Goal: Task Accomplishment & Management: Use online tool/utility

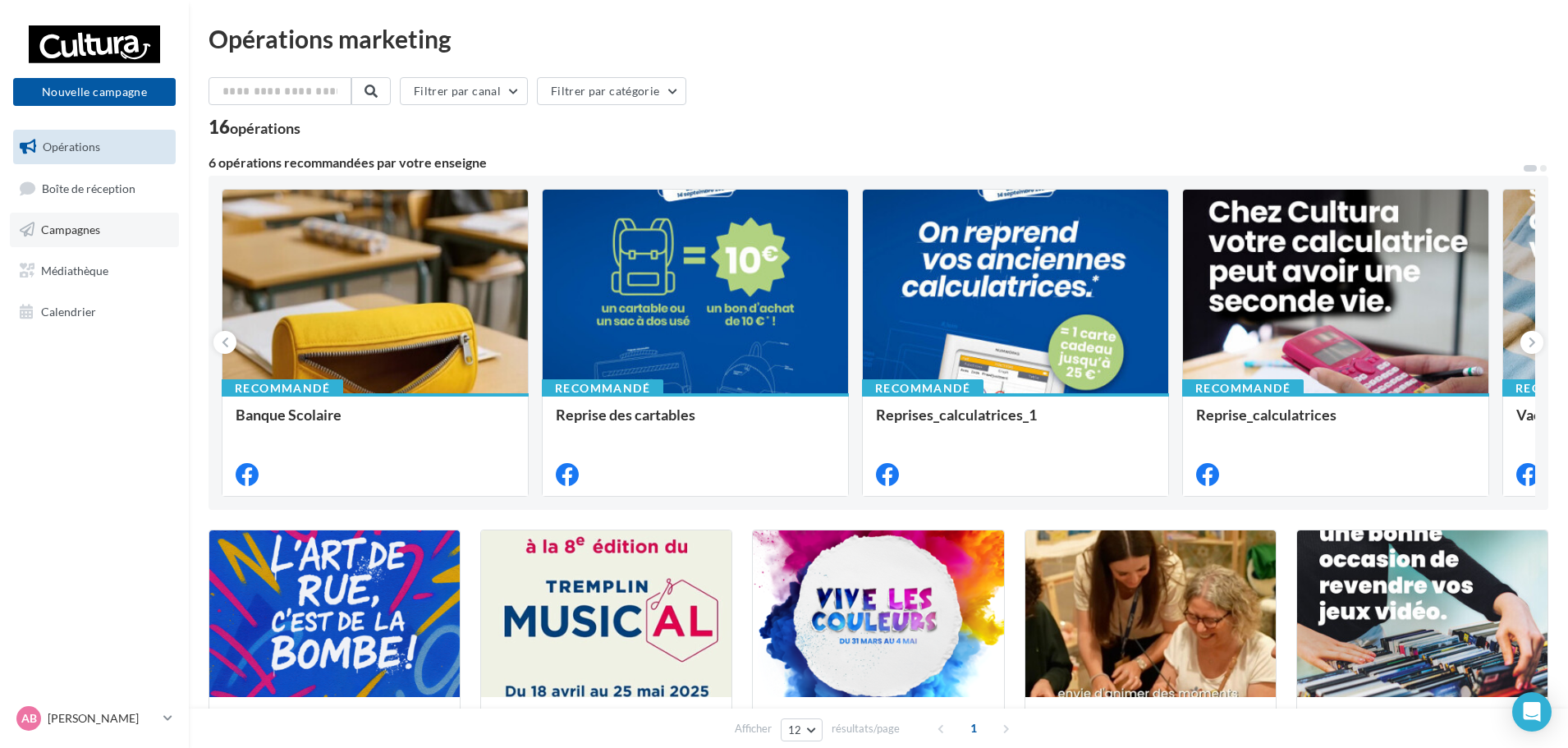
click at [89, 237] on link "Campagnes" at bounding box center [94, 230] width 169 height 34
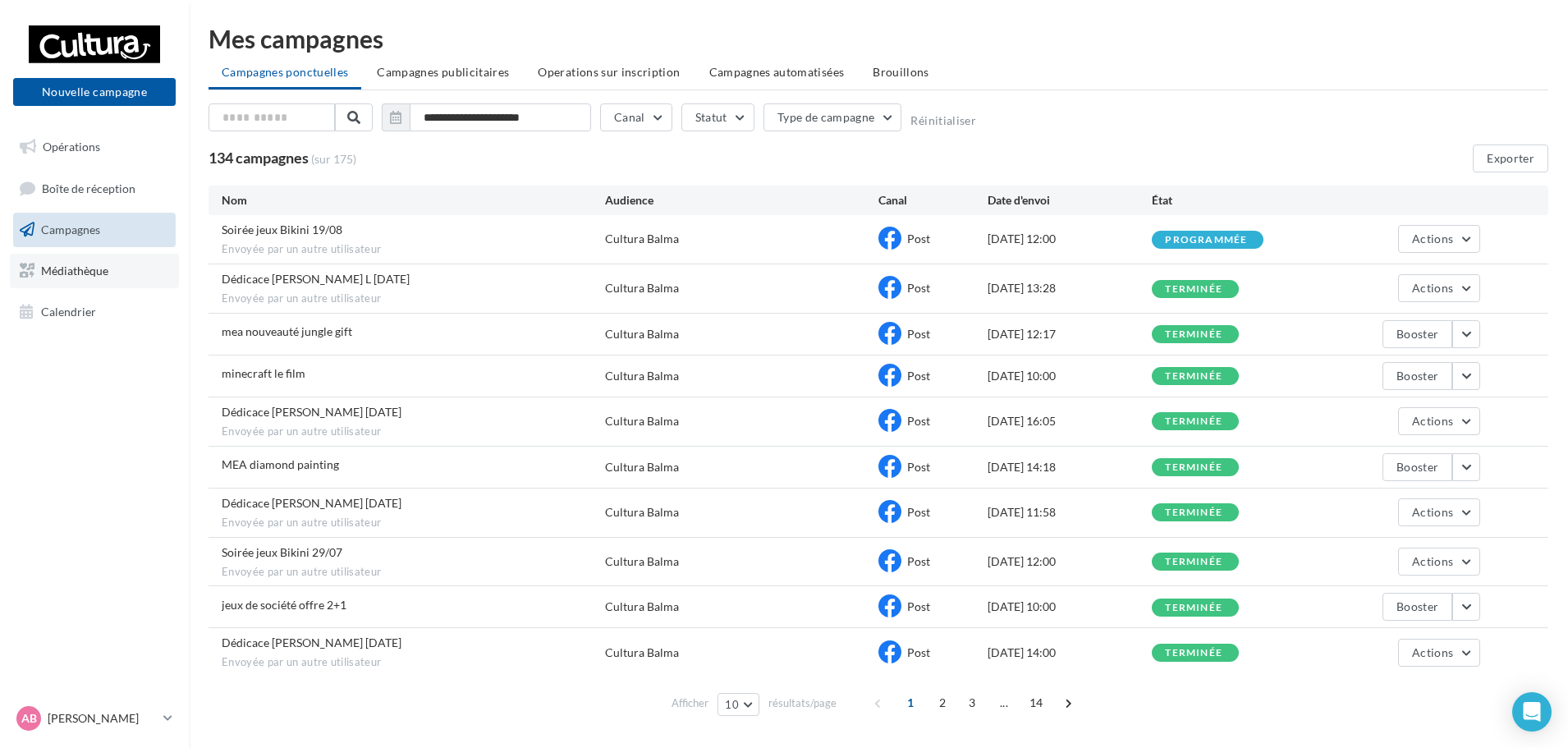
click at [67, 283] on link "Médiathèque" at bounding box center [94, 271] width 169 height 34
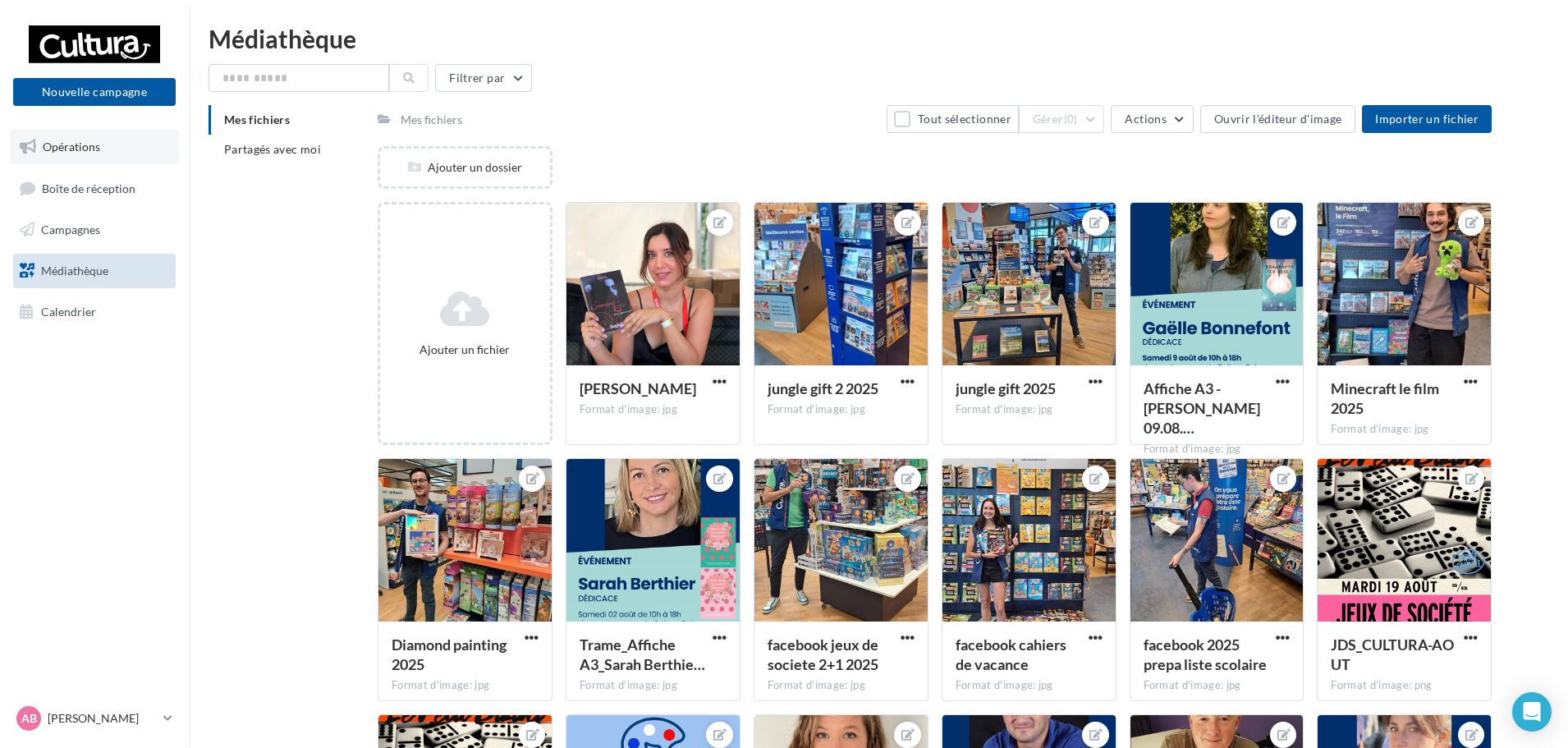
click at [74, 152] on span "Opérations" at bounding box center [71, 147] width 57 height 14
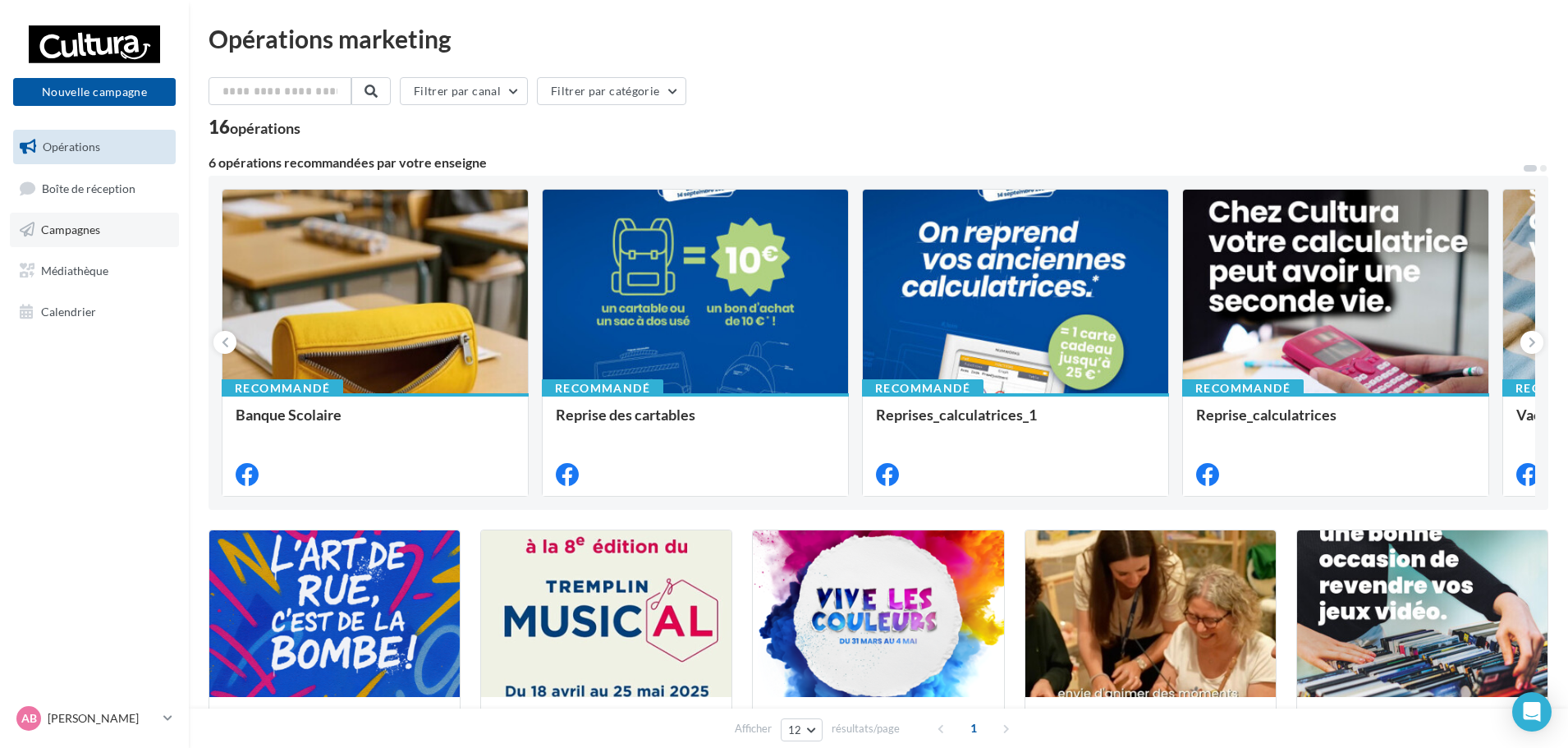
click at [71, 232] on span "Campagnes" at bounding box center [70, 230] width 59 height 14
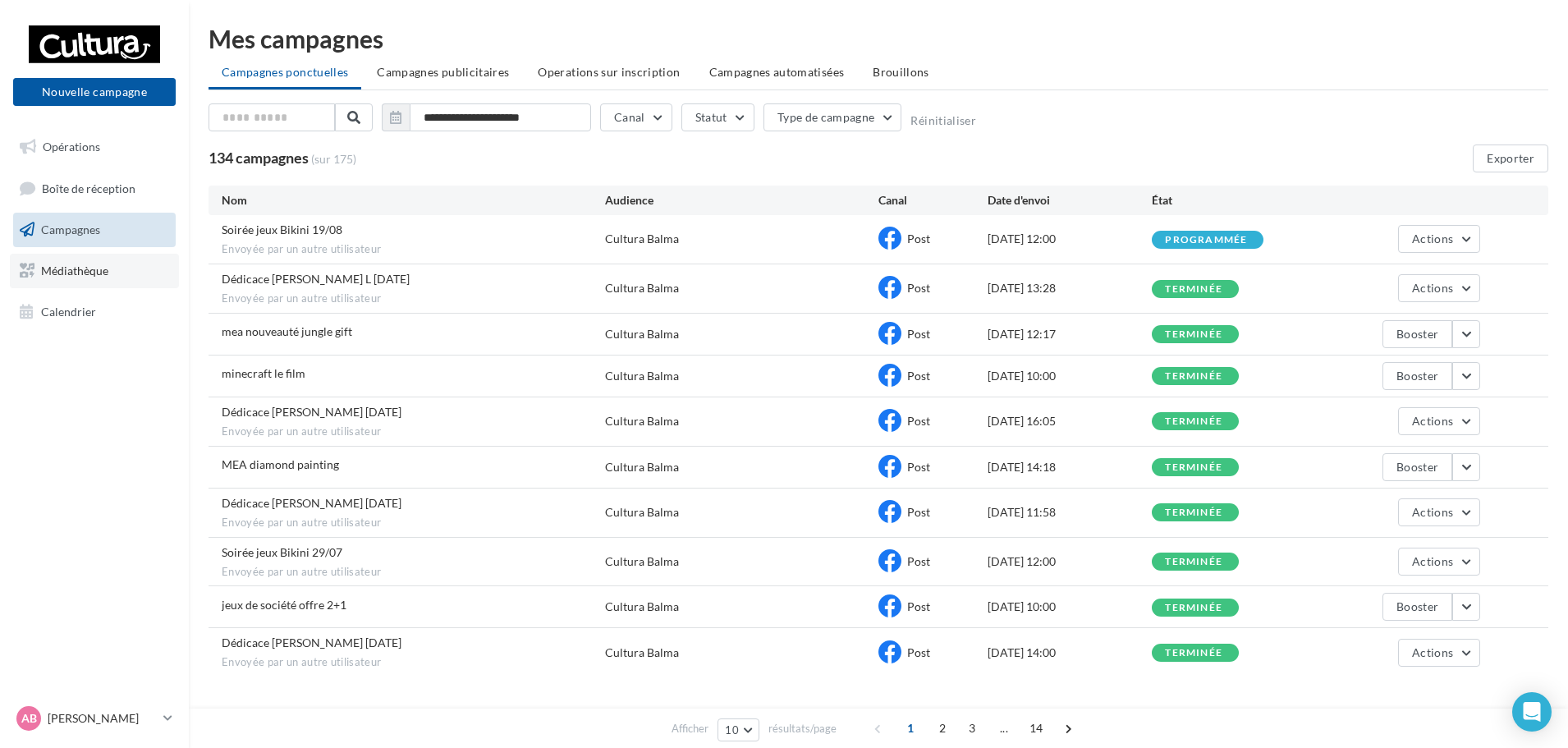
click at [72, 269] on span "Médiathèque" at bounding box center [74, 271] width 67 height 14
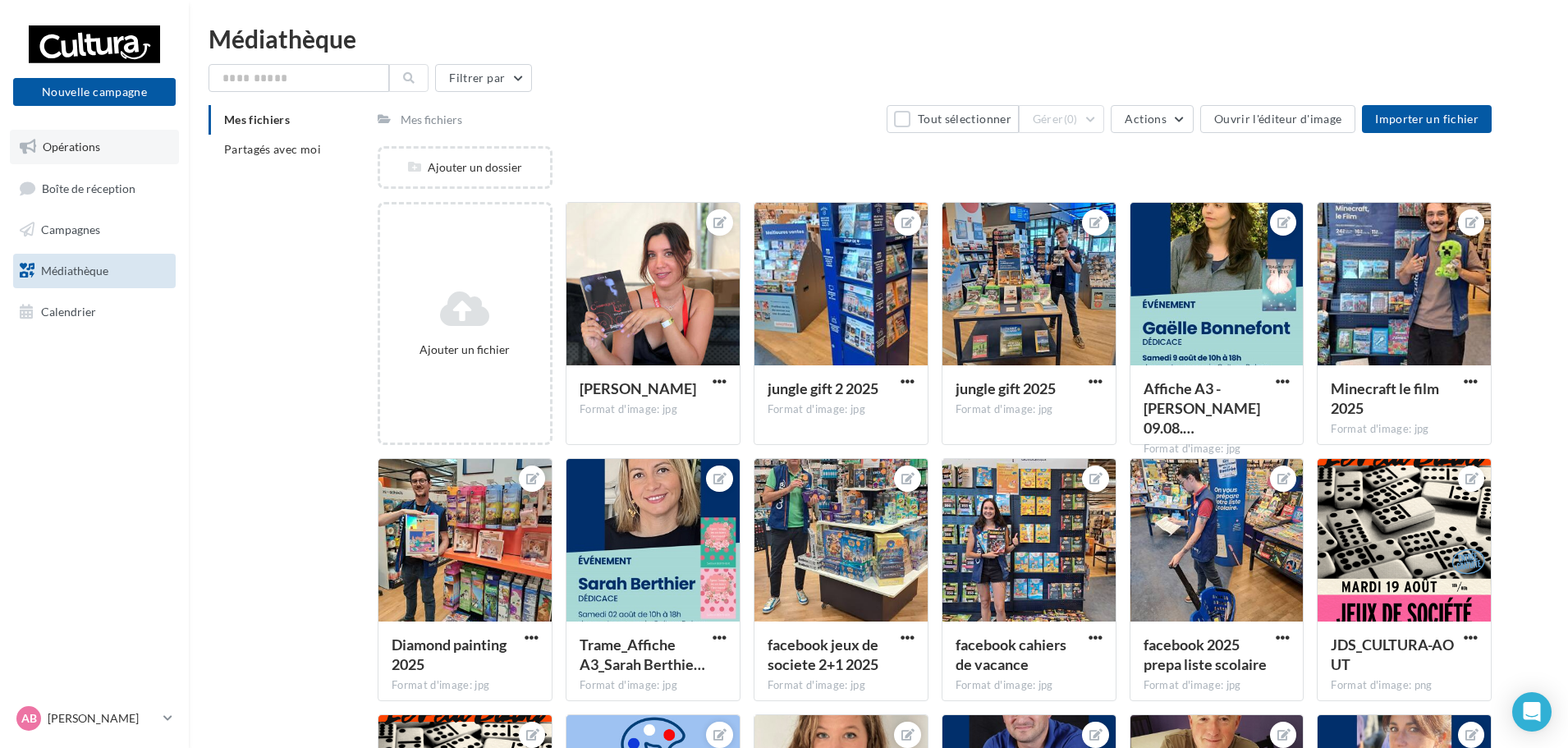
click at [82, 151] on span "Opérations" at bounding box center [71, 147] width 57 height 14
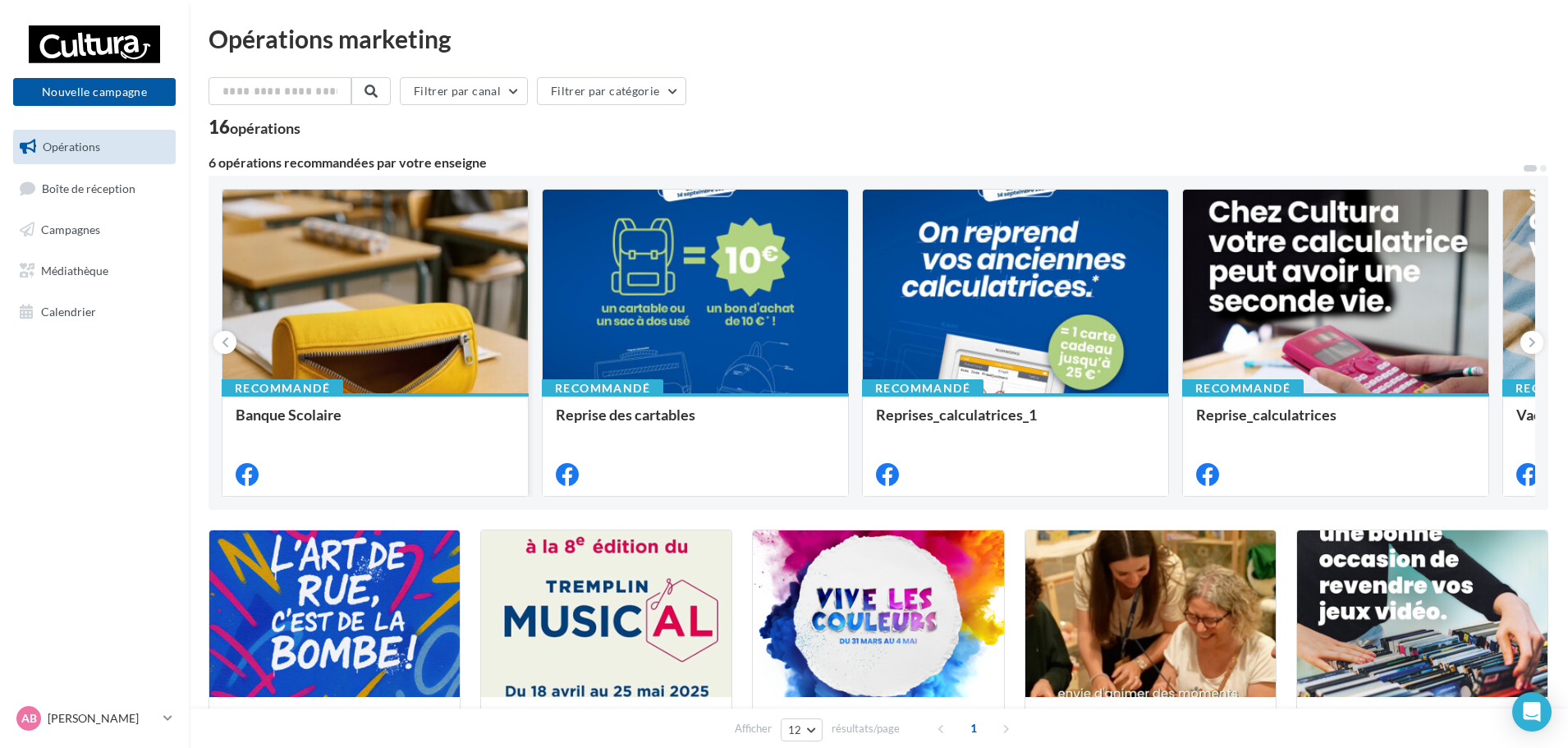
click at [414, 266] on div at bounding box center [376, 293] width 306 height 205
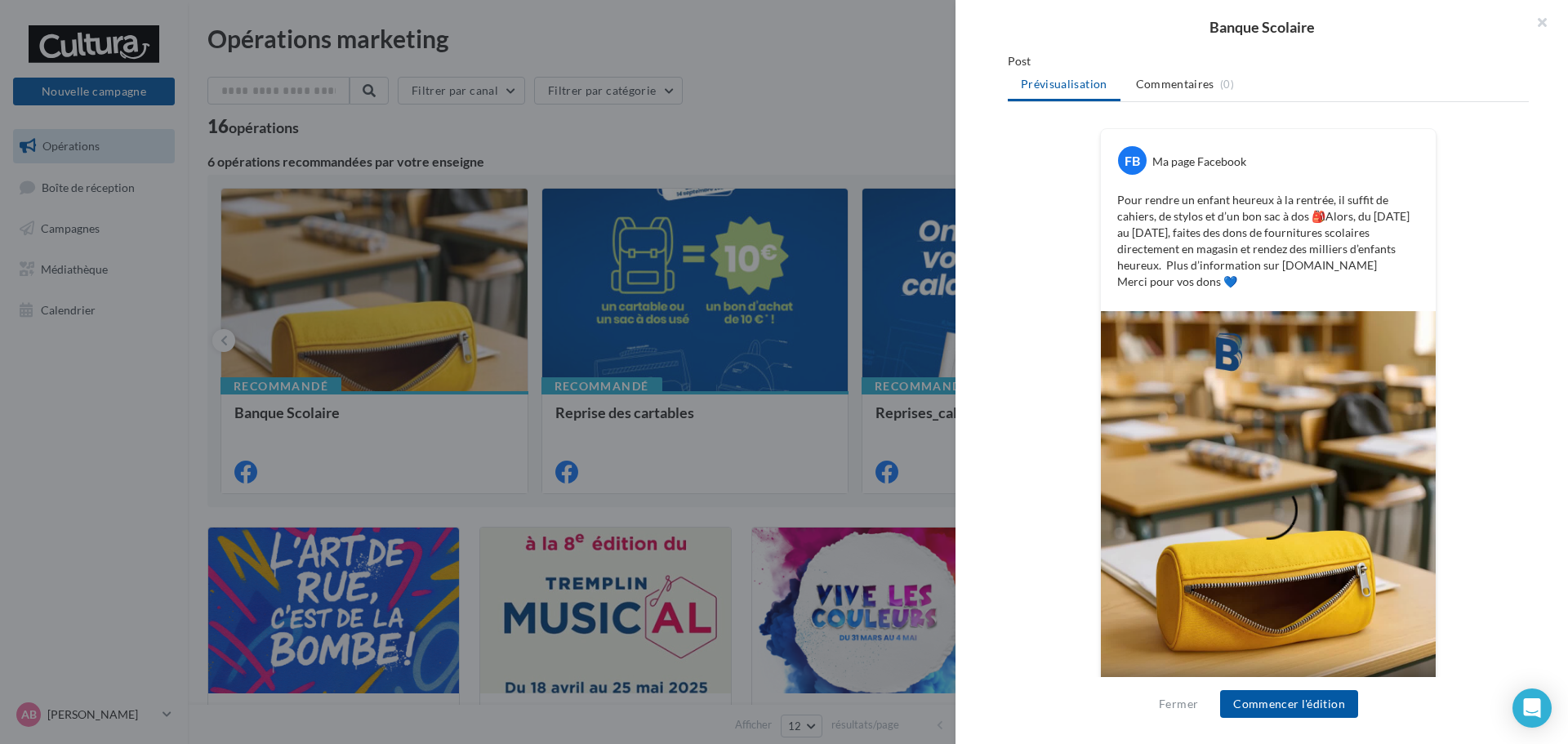
scroll to position [271, 0]
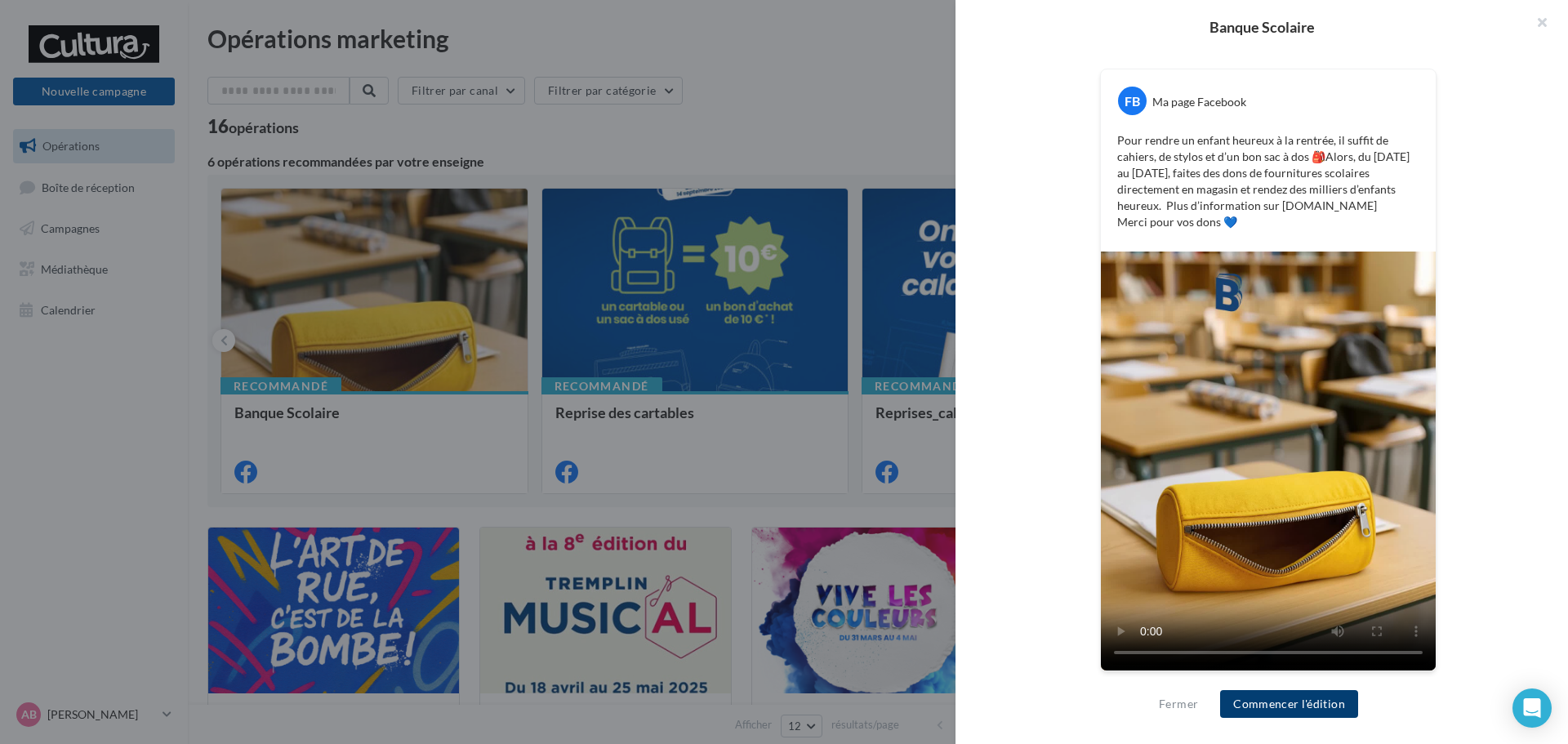
click at [1315, 705] on button "Commencer l'édition" at bounding box center [1289, 704] width 138 height 28
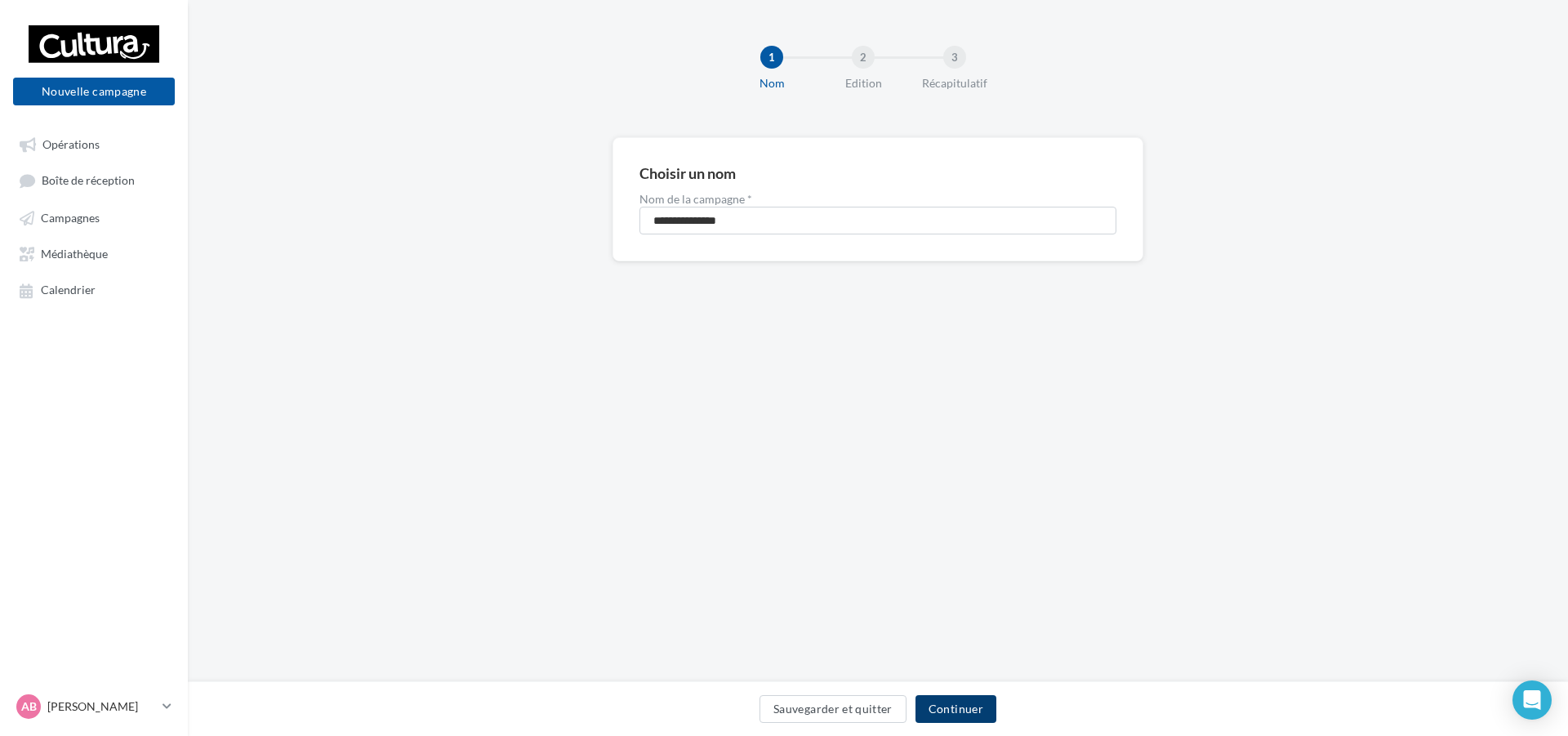
click at [976, 702] on button "Continuer" at bounding box center [955, 710] width 81 height 28
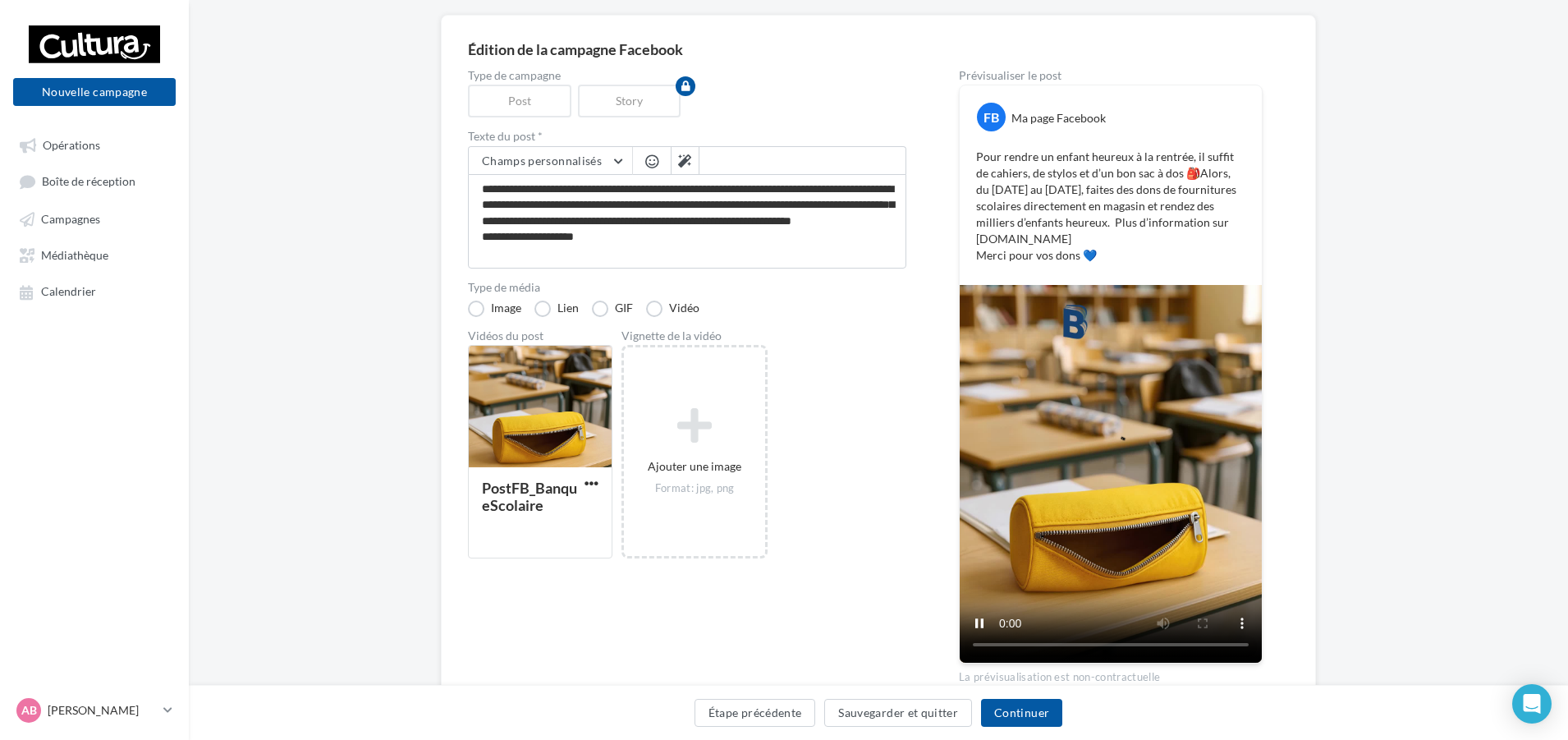
scroll to position [205, 0]
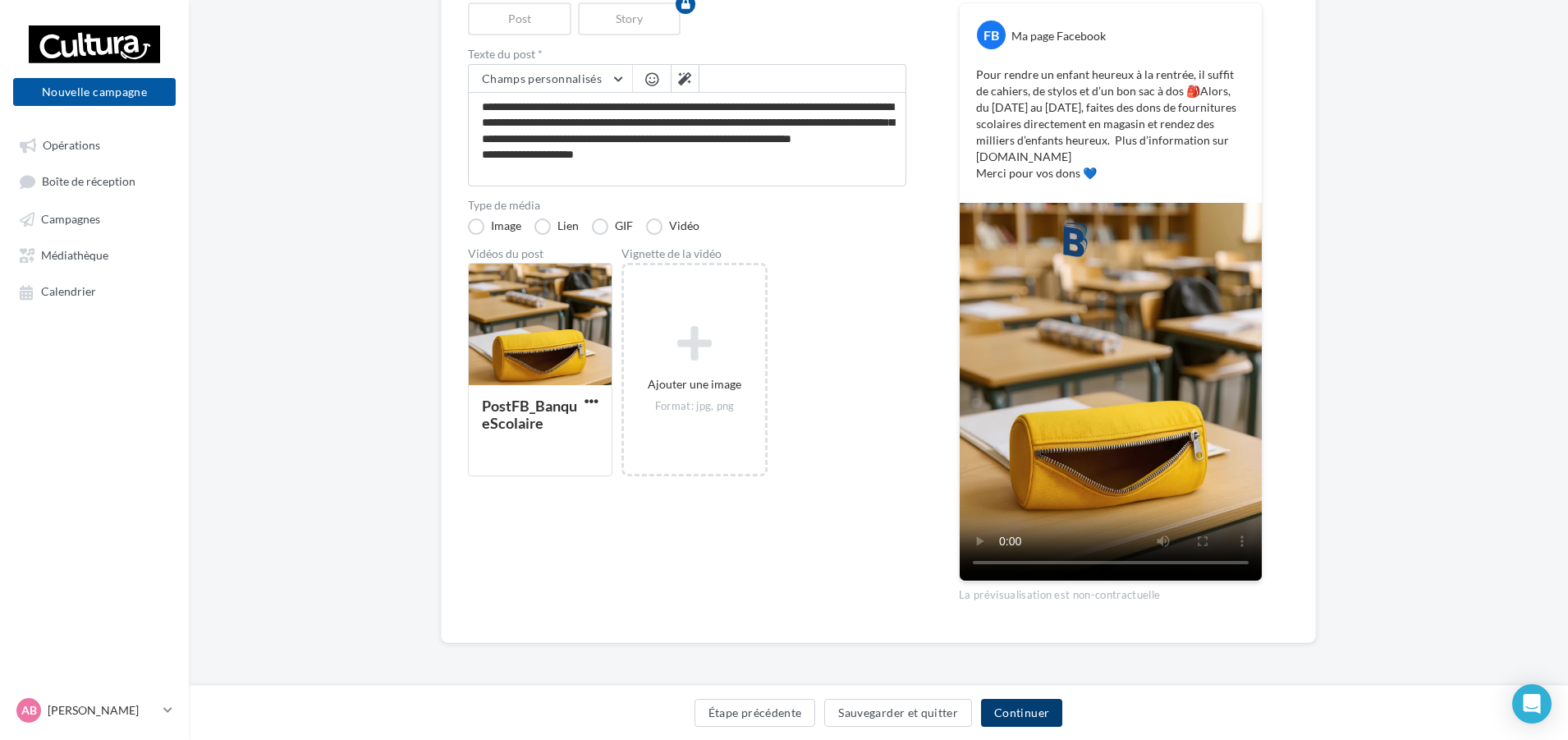
click at [1034, 713] on button "Continuer" at bounding box center [1022, 713] width 81 height 28
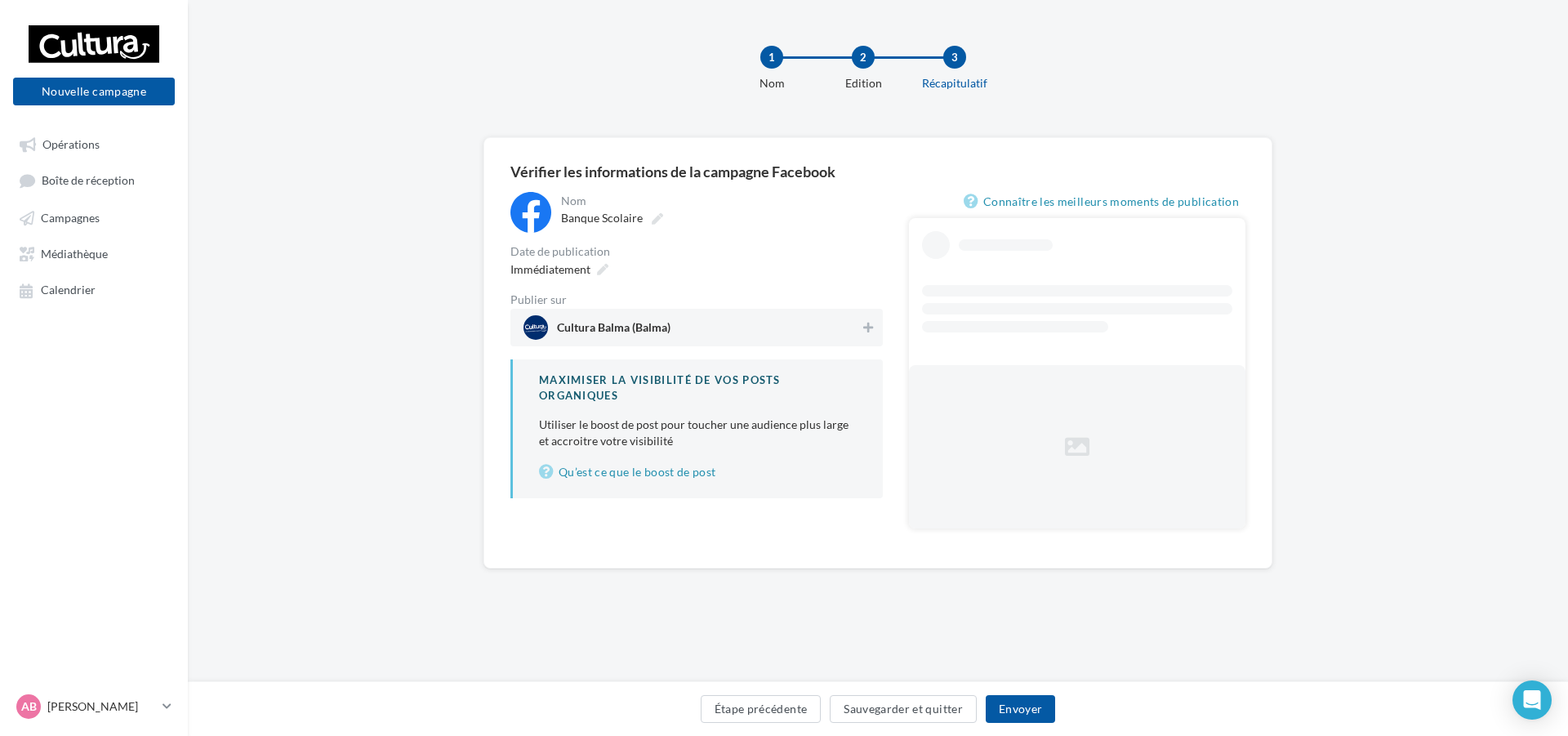
click at [723, 324] on span "Cultura Balma (Balma)" at bounding box center [691, 328] width 337 height 25
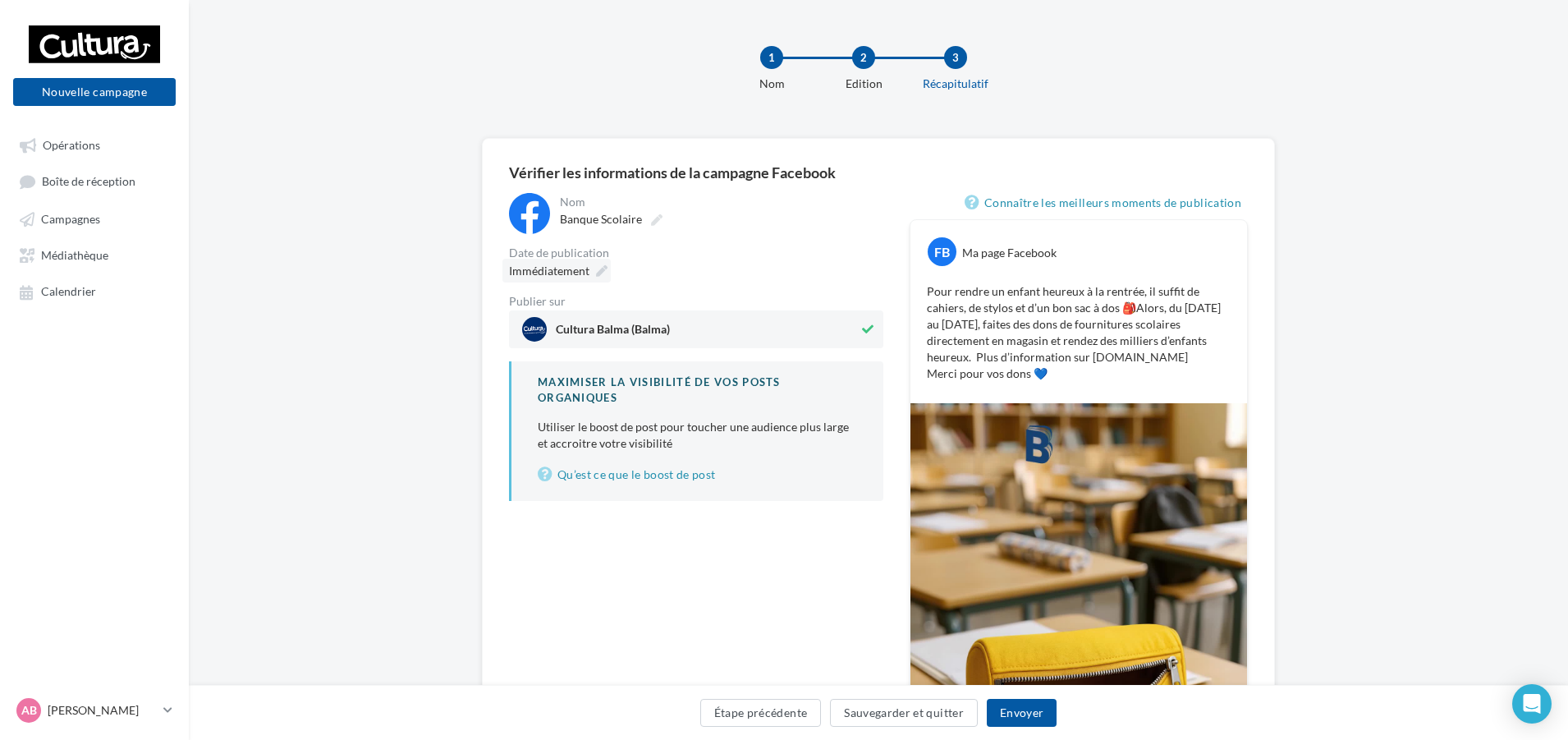
click at [576, 270] on span "Immédiatement" at bounding box center [549, 271] width 80 height 14
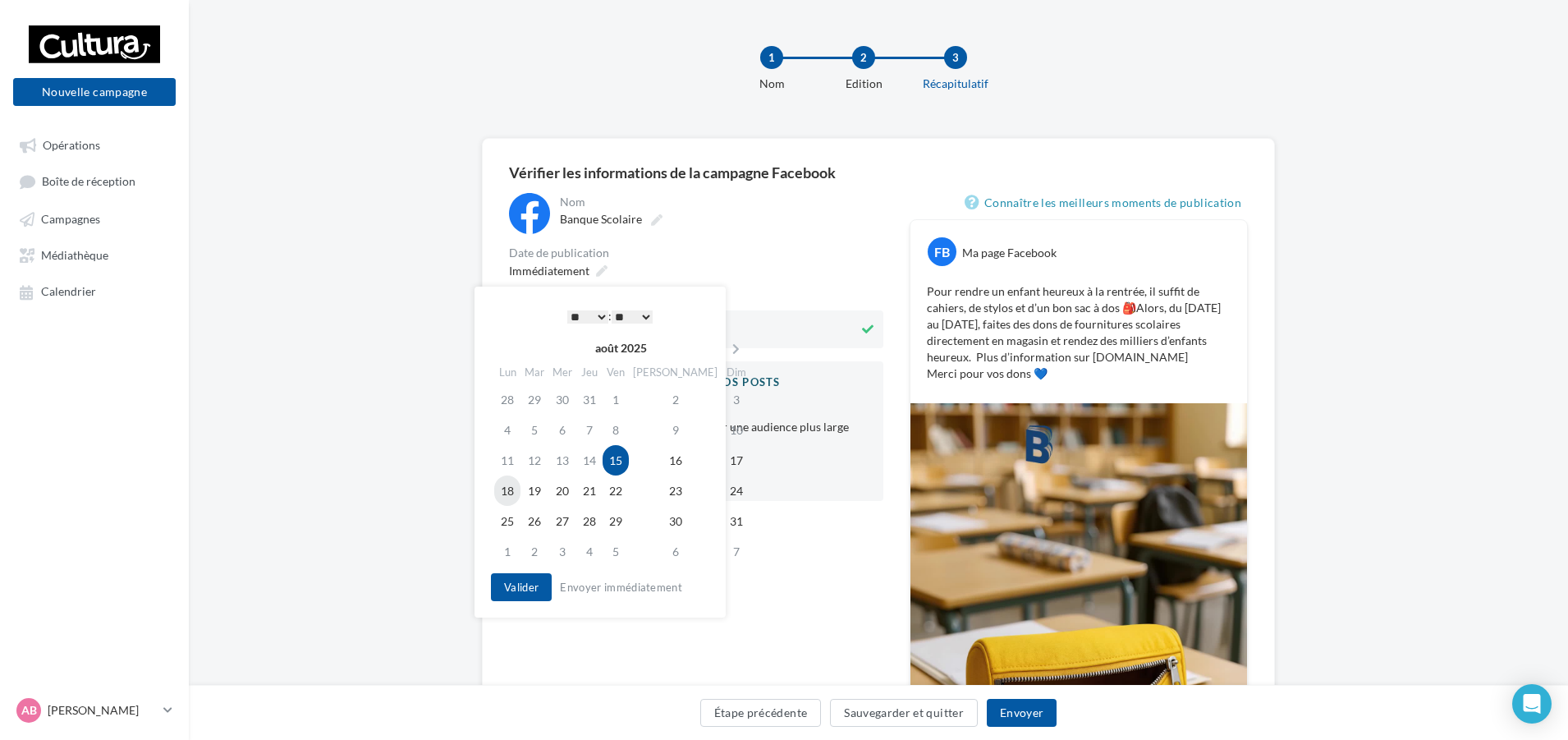
click at [512, 492] on td "18" at bounding box center [507, 491] width 27 height 30
click at [527, 585] on button "Valider" at bounding box center [521, 587] width 61 height 28
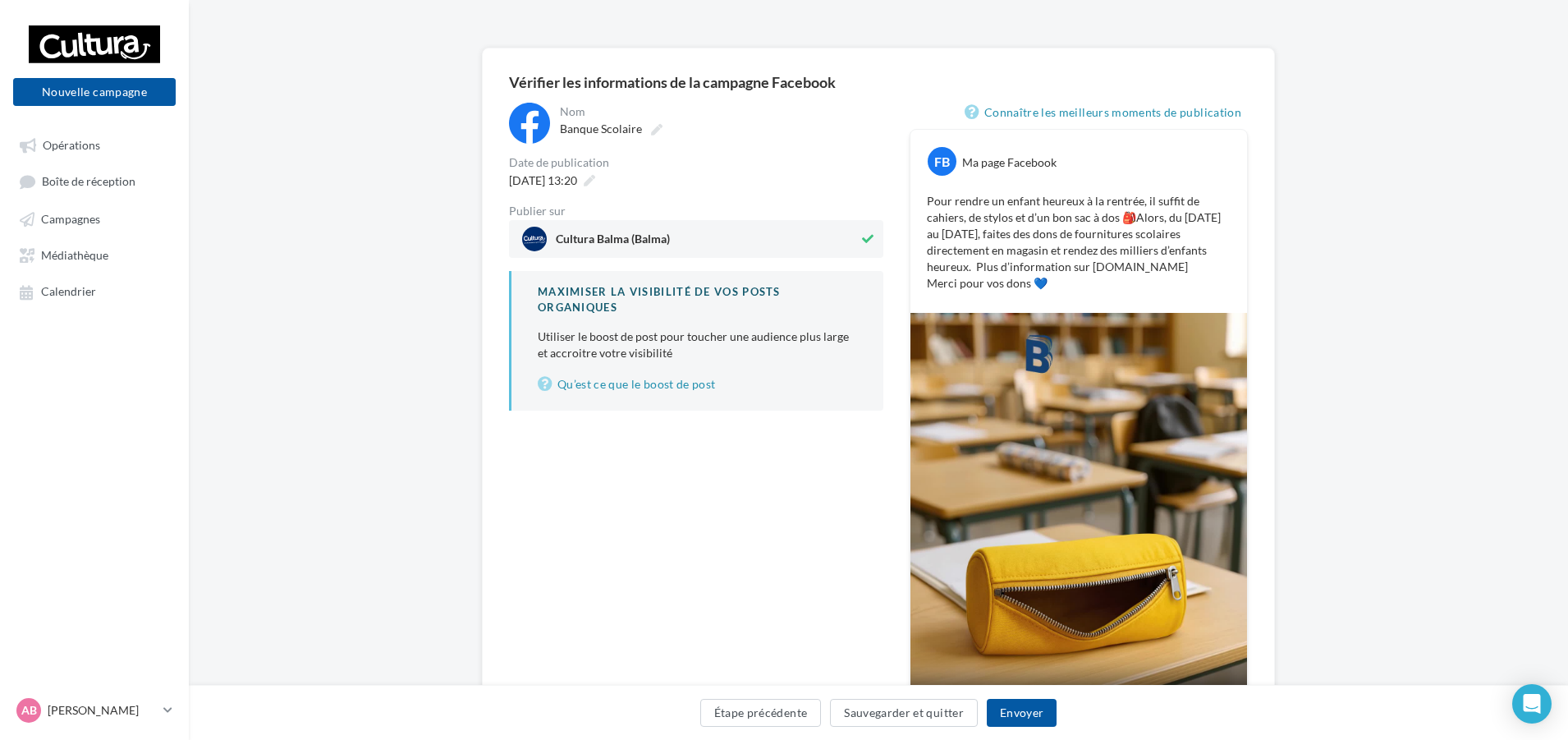
scroll to position [230, 0]
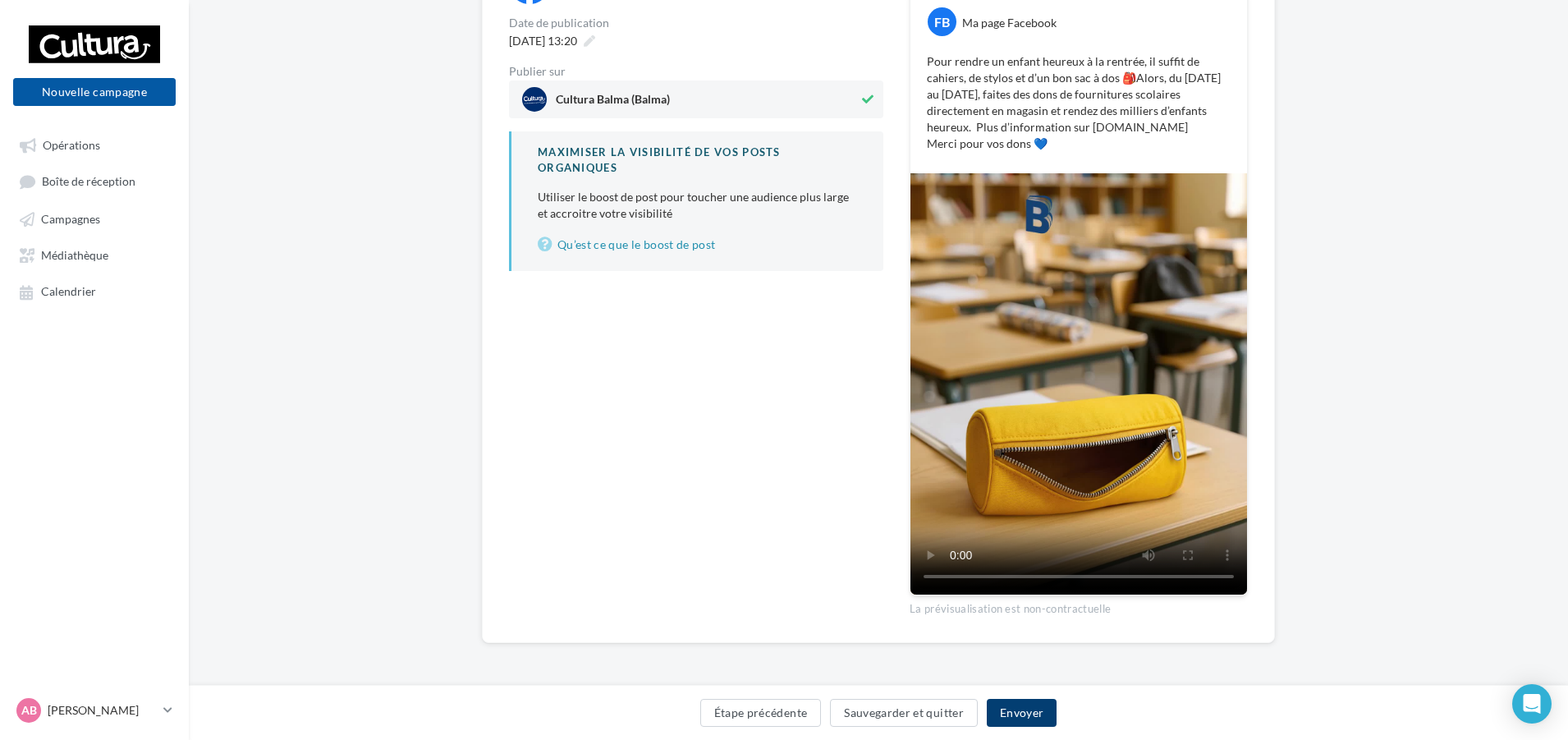
click at [1034, 713] on button "Envoyer" at bounding box center [1022, 713] width 70 height 28
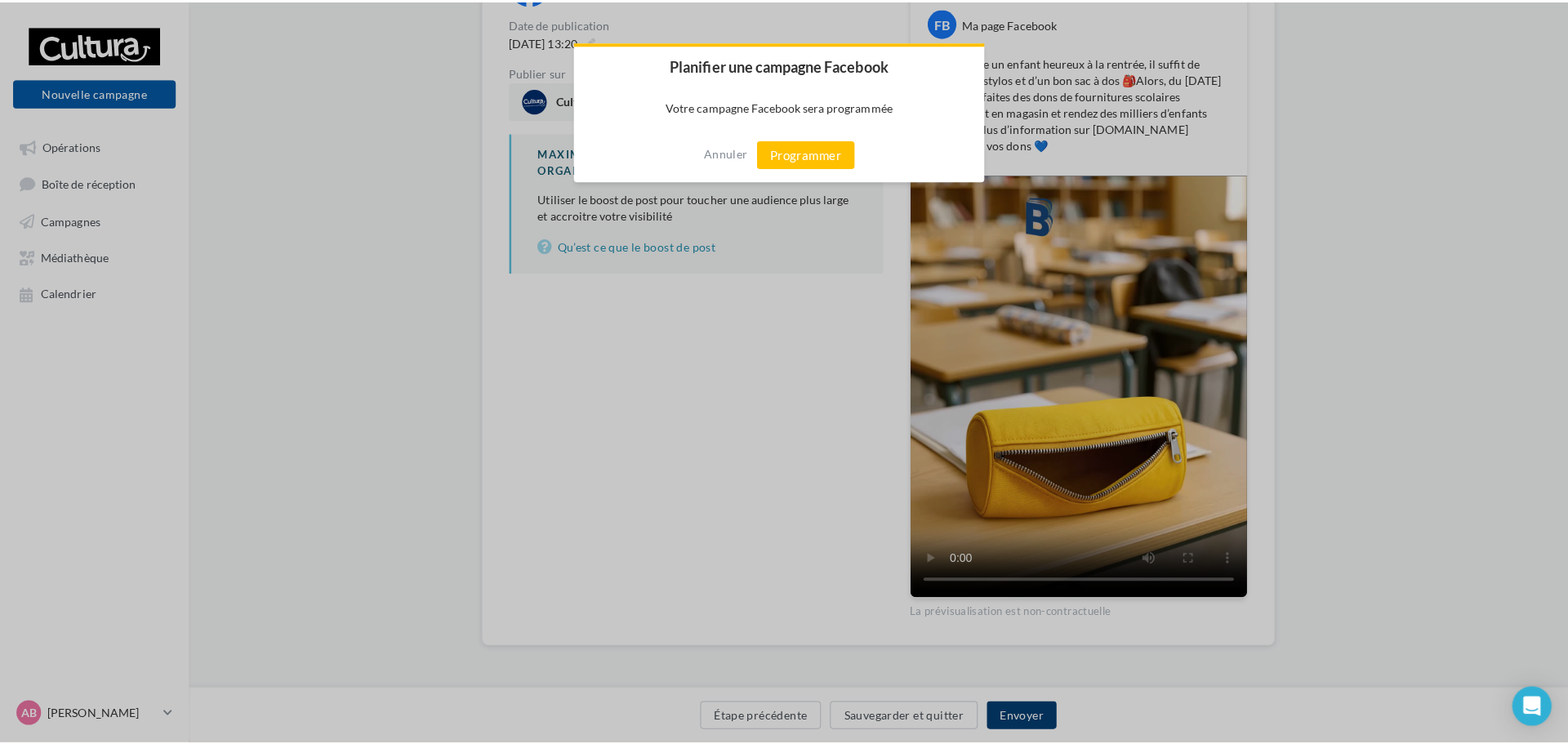
scroll to position [221, 0]
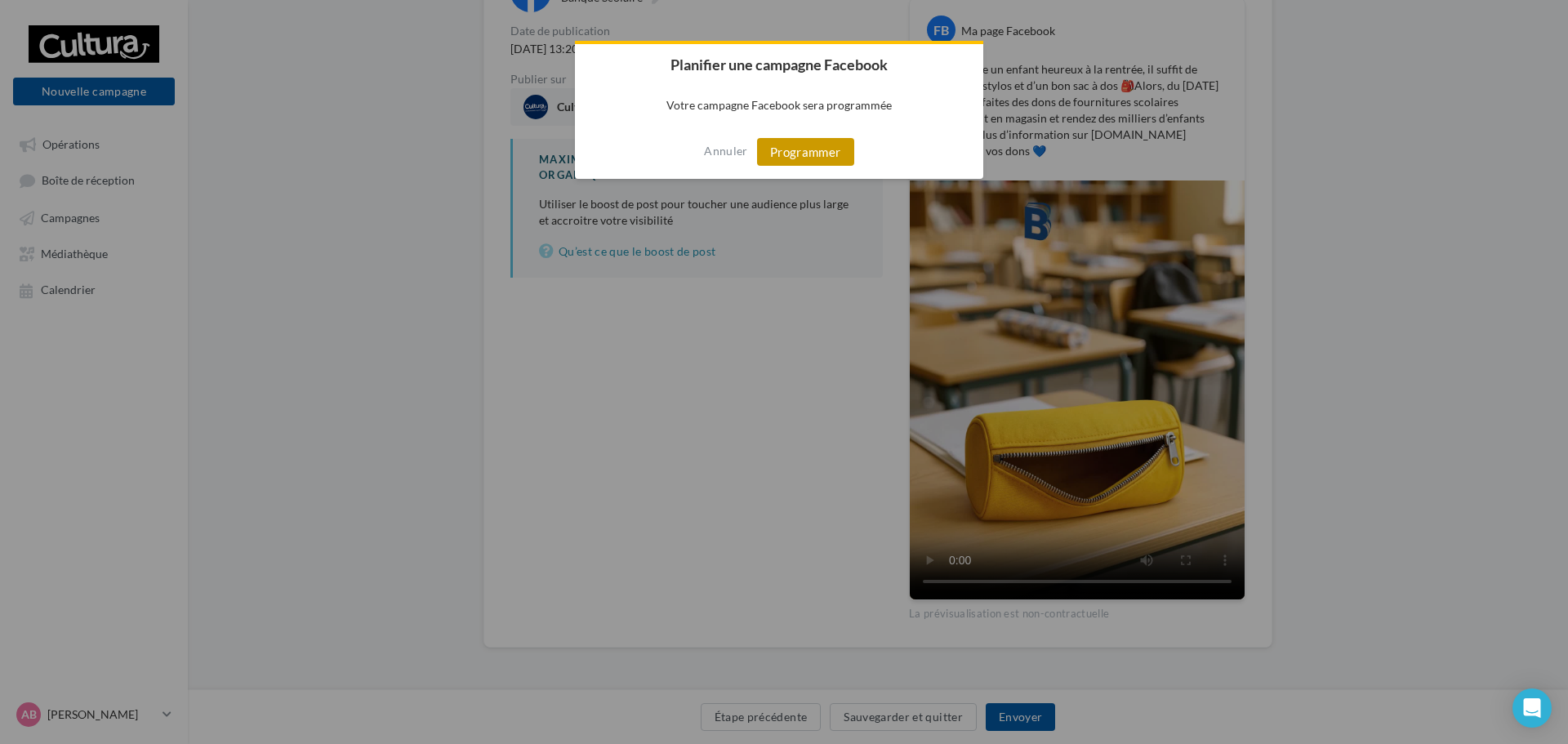
click at [808, 149] on button "Programmer" at bounding box center [805, 152] width 98 height 28
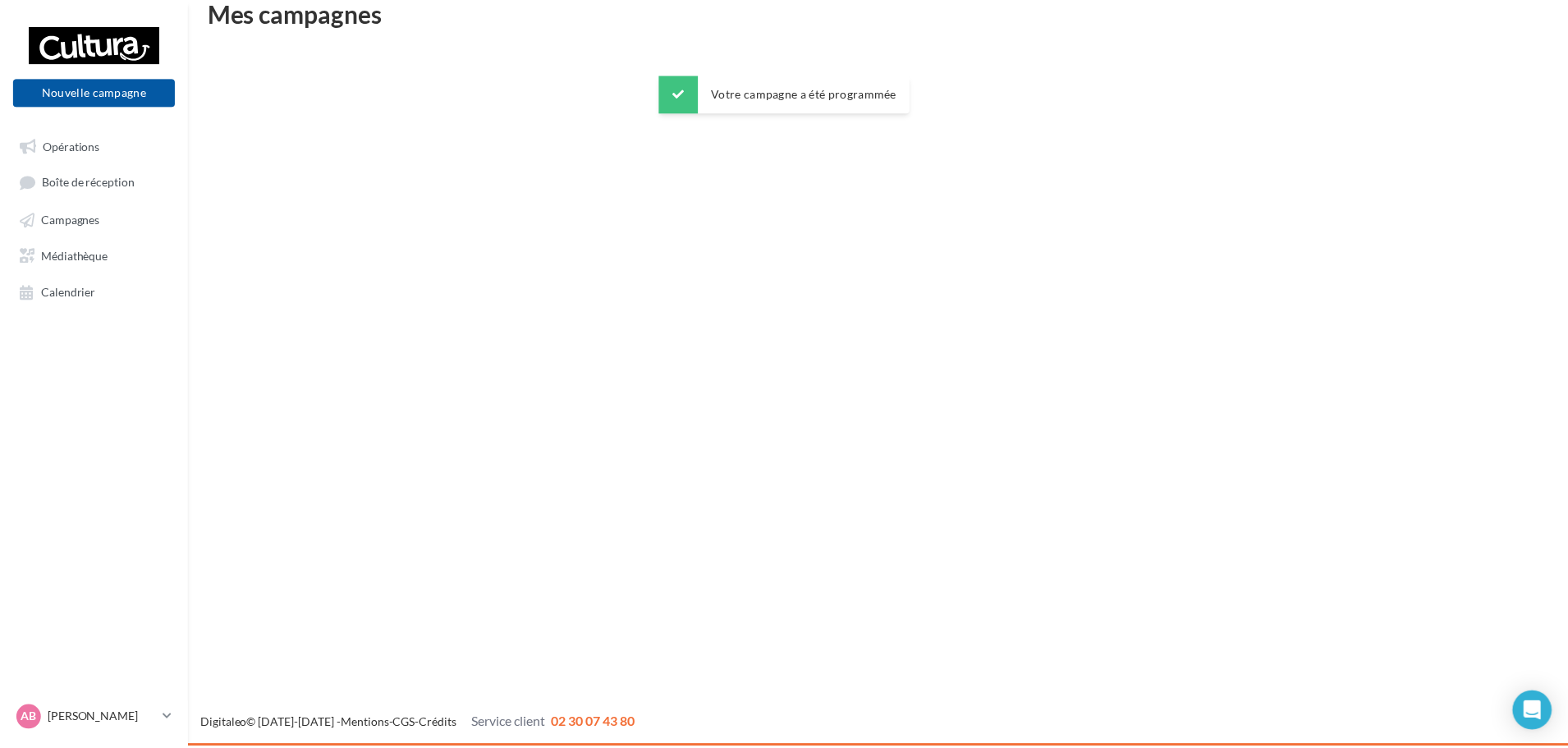
scroll to position [27, 0]
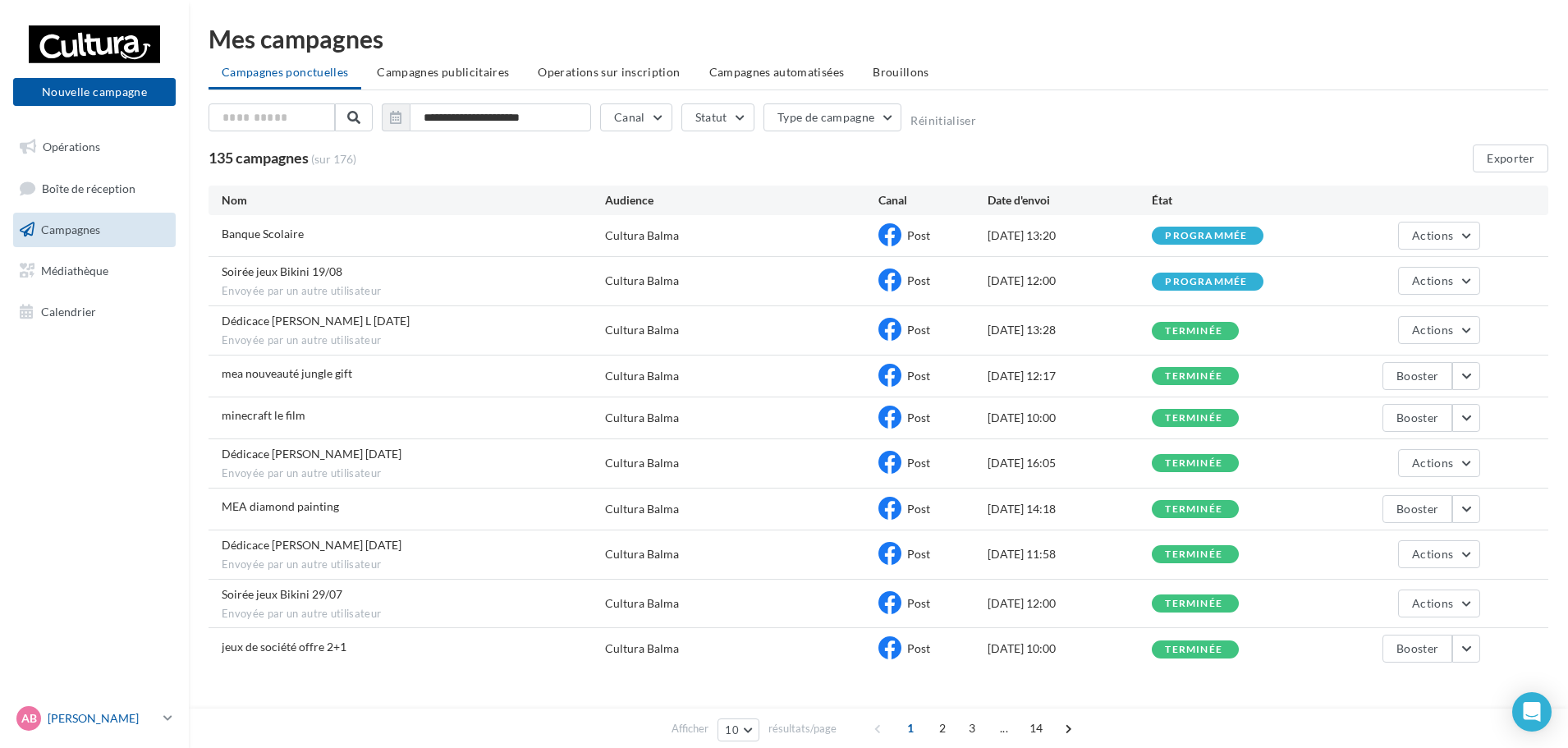
click at [136, 706] on div "AB [PERSON_NAME] 00u35zbx6tkJjrSMH417" at bounding box center [87, 719] width 141 height 25
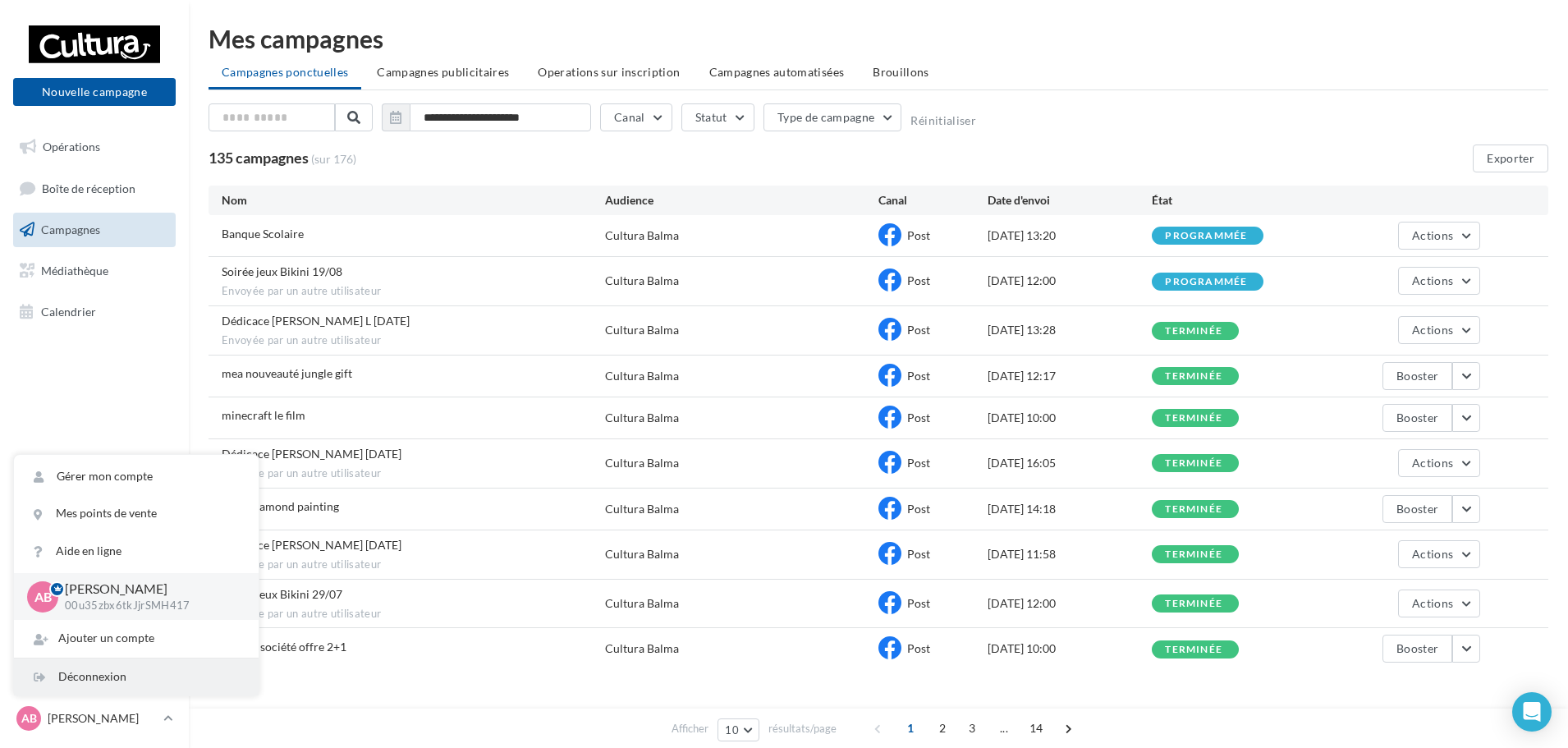
click at [131, 687] on div "Déconnexion" at bounding box center [136, 677] width 245 height 37
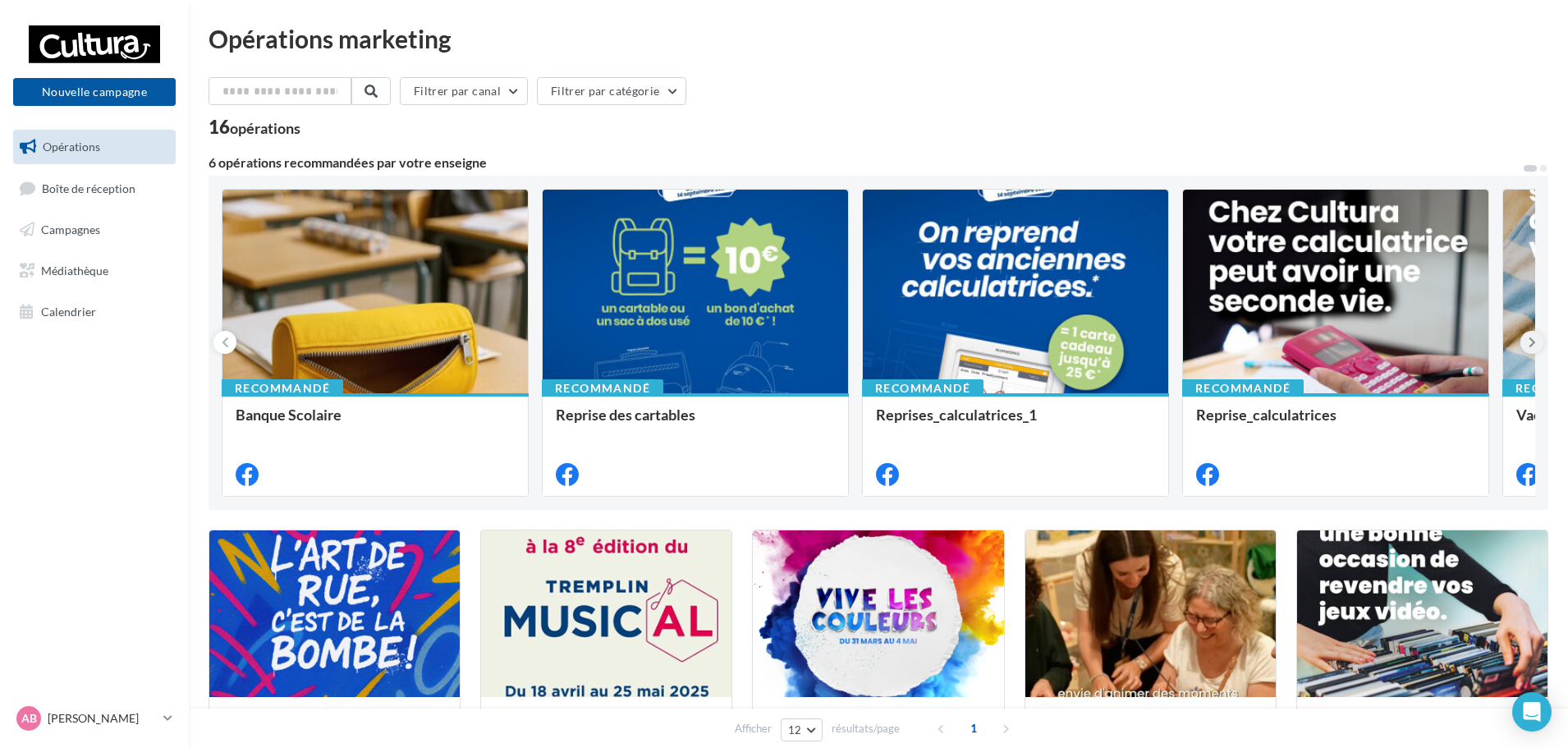
click at [1533, 347] on icon at bounding box center [1533, 342] width 7 height 17
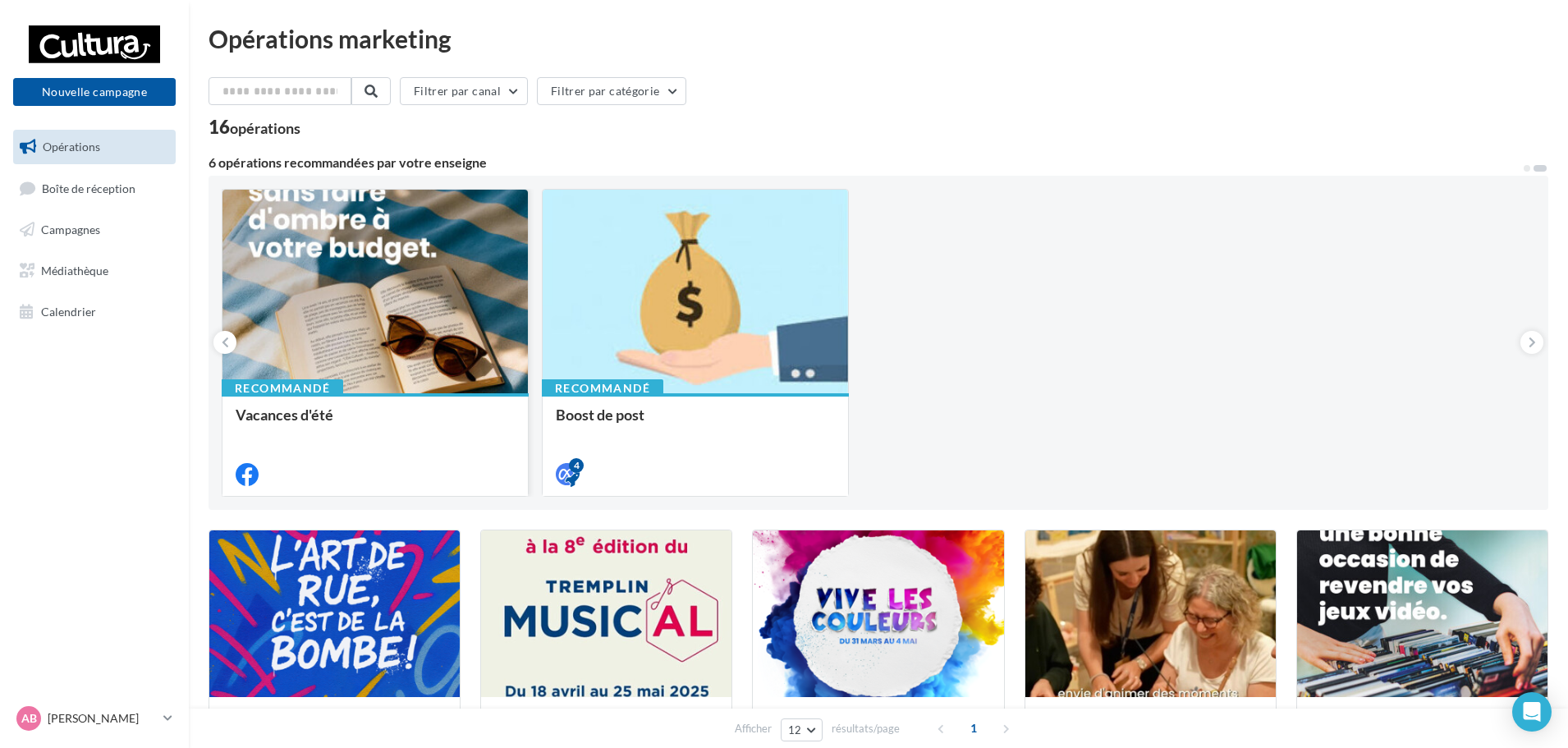
click at [423, 317] on div at bounding box center [376, 293] width 306 height 205
click at [228, 343] on icon at bounding box center [225, 342] width 7 height 17
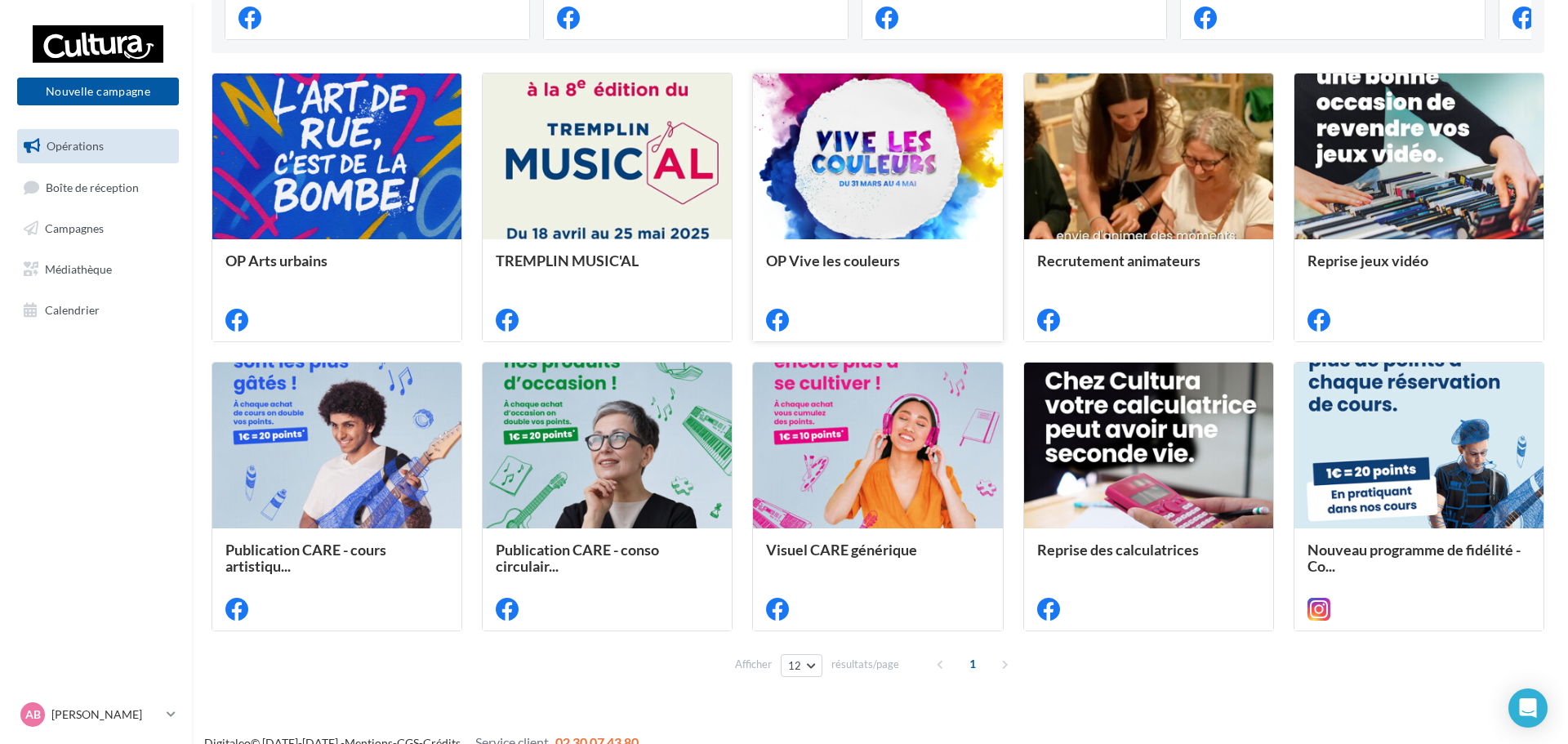
scroll to position [477, 0]
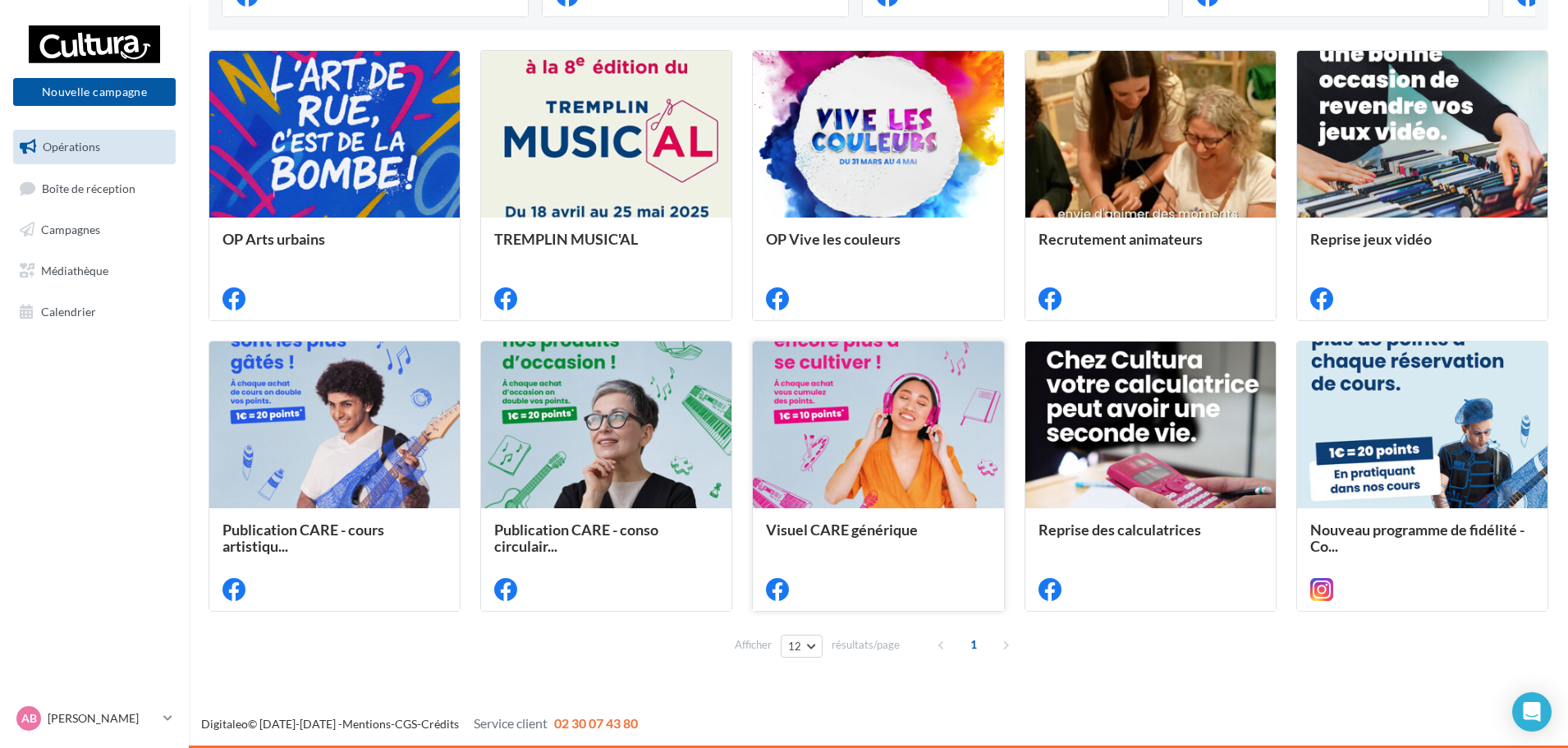
click at [874, 529] on span "Visuel CARE générique" at bounding box center [842, 530] width 152 height 18
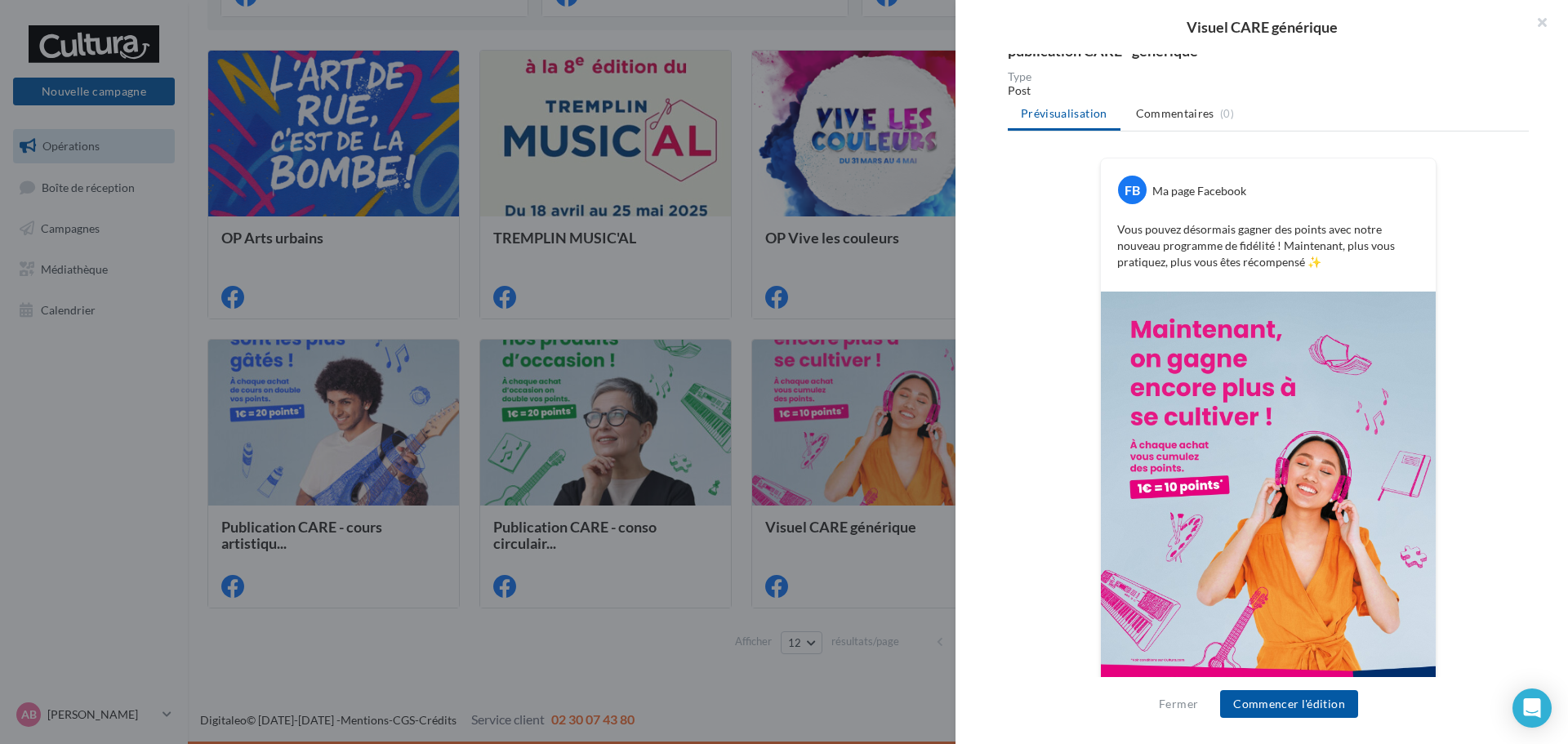
scroll to position [222, 0]
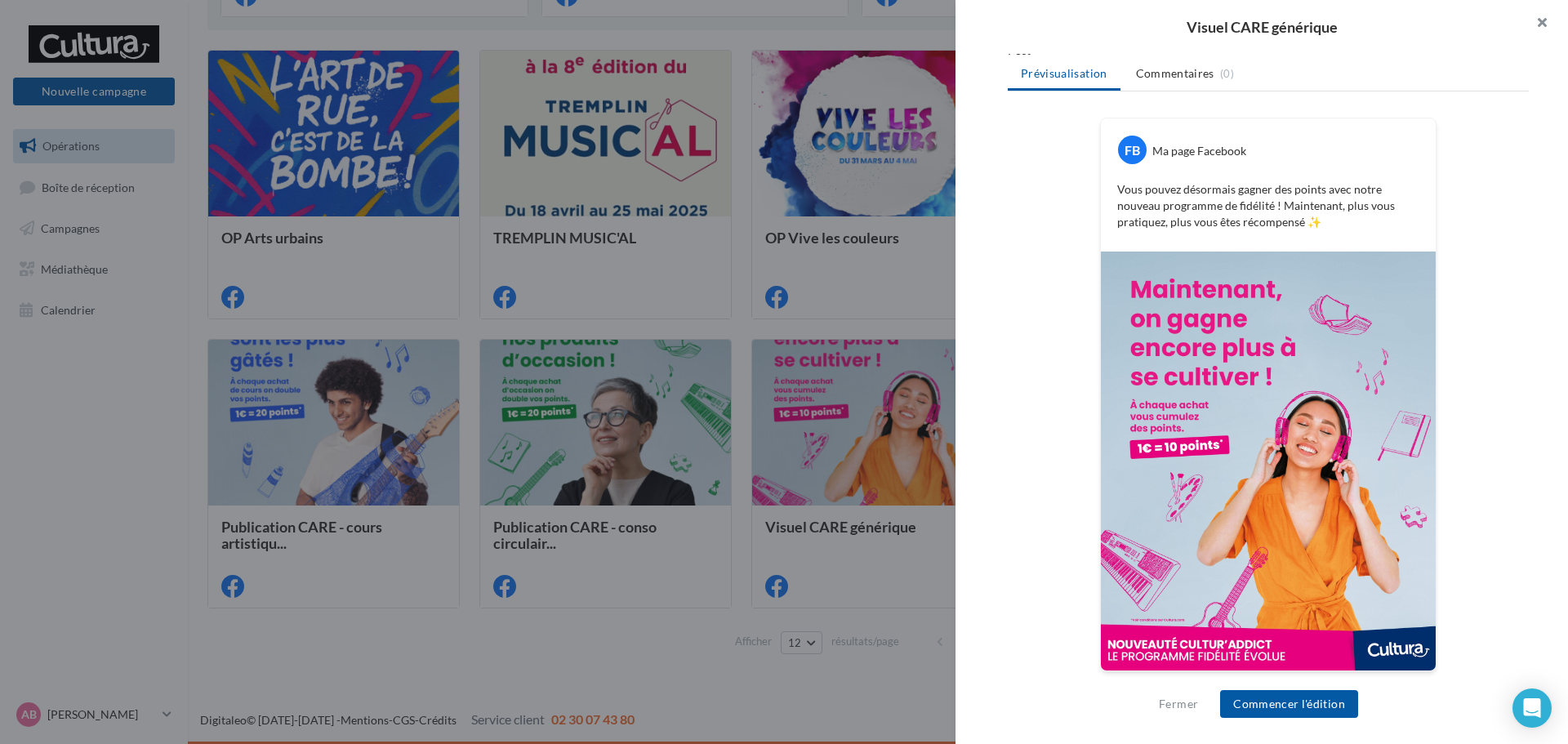
click at [1545, 29] on button "button" at bounding box center [1535, 25] width 65 height 49
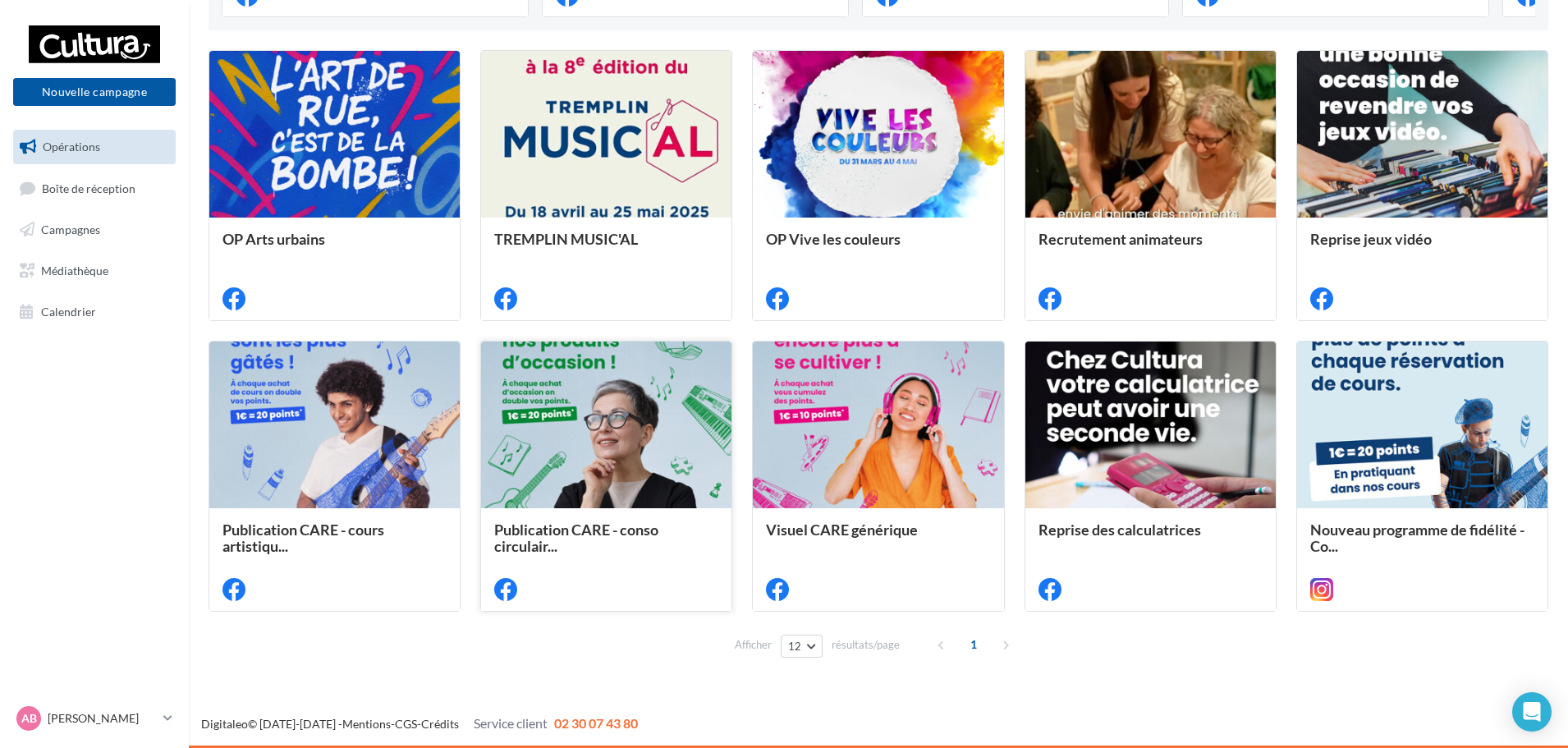
click at [643, 458] on div at bounding box center [605, 425] width 250 height 168
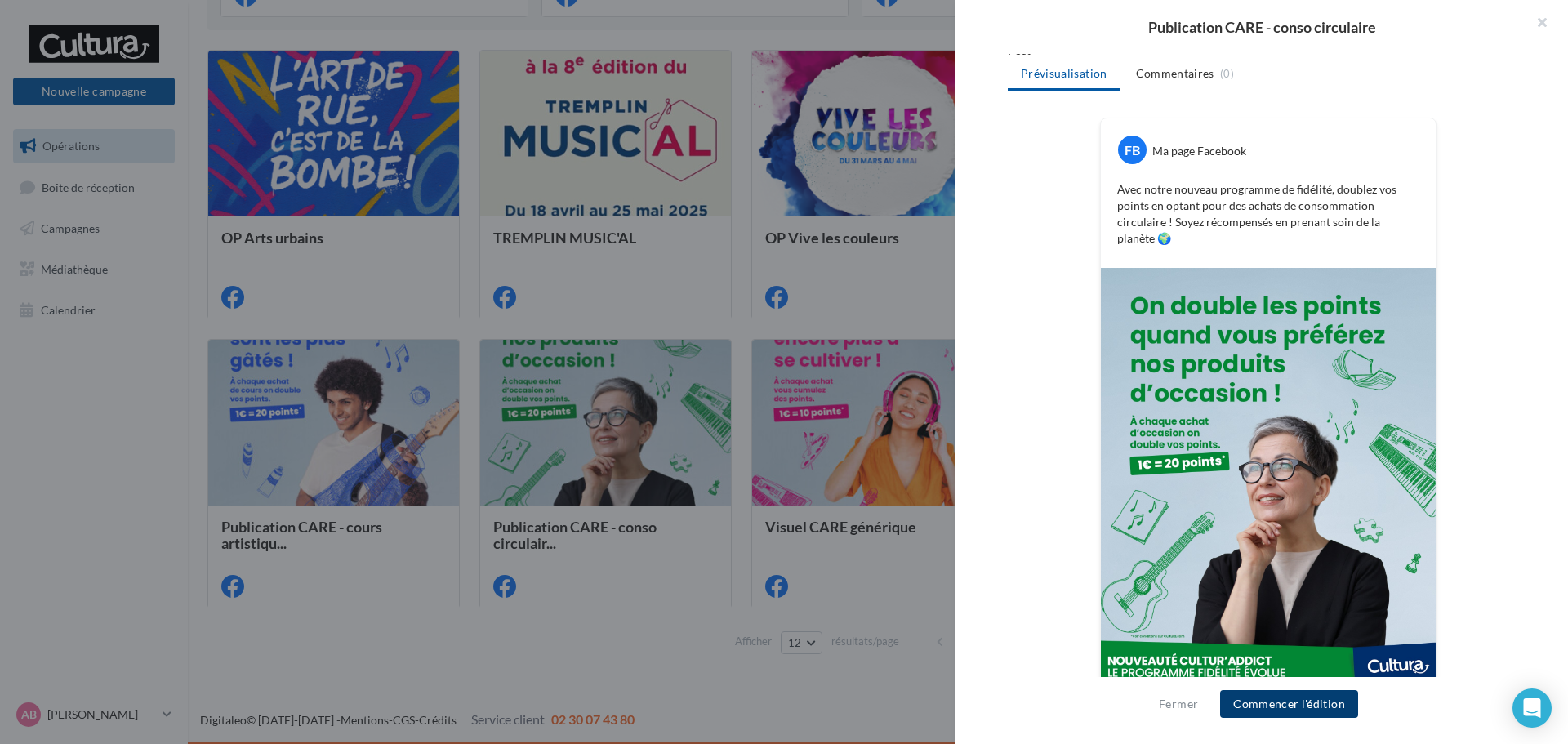
click at [1317, 700] on button "Commencer l'édition" at bounding box center [1289, 704] width 138 height 28
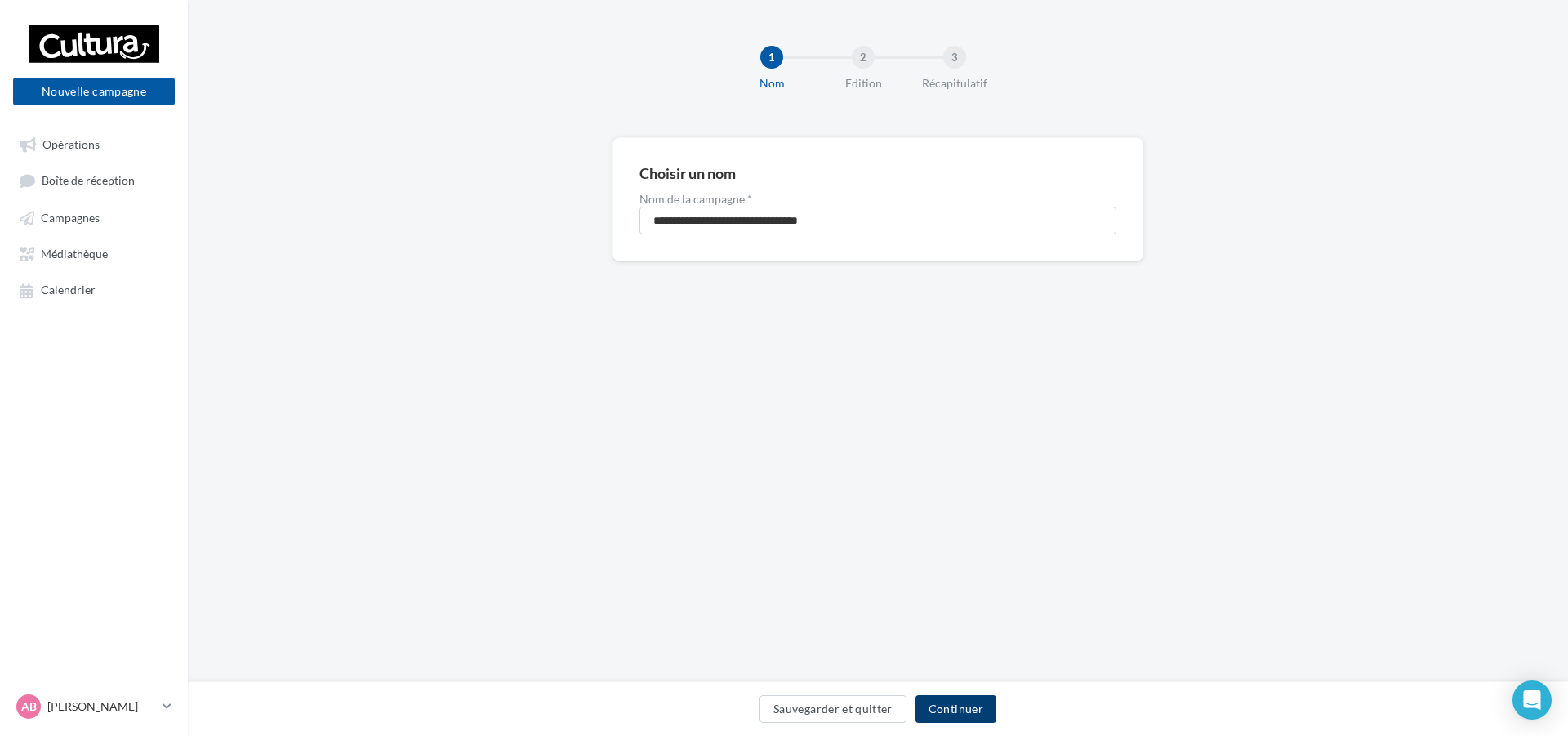
click at [973, 710] on button "Continuer" at bounding box center [955, 710] width 81 height 28
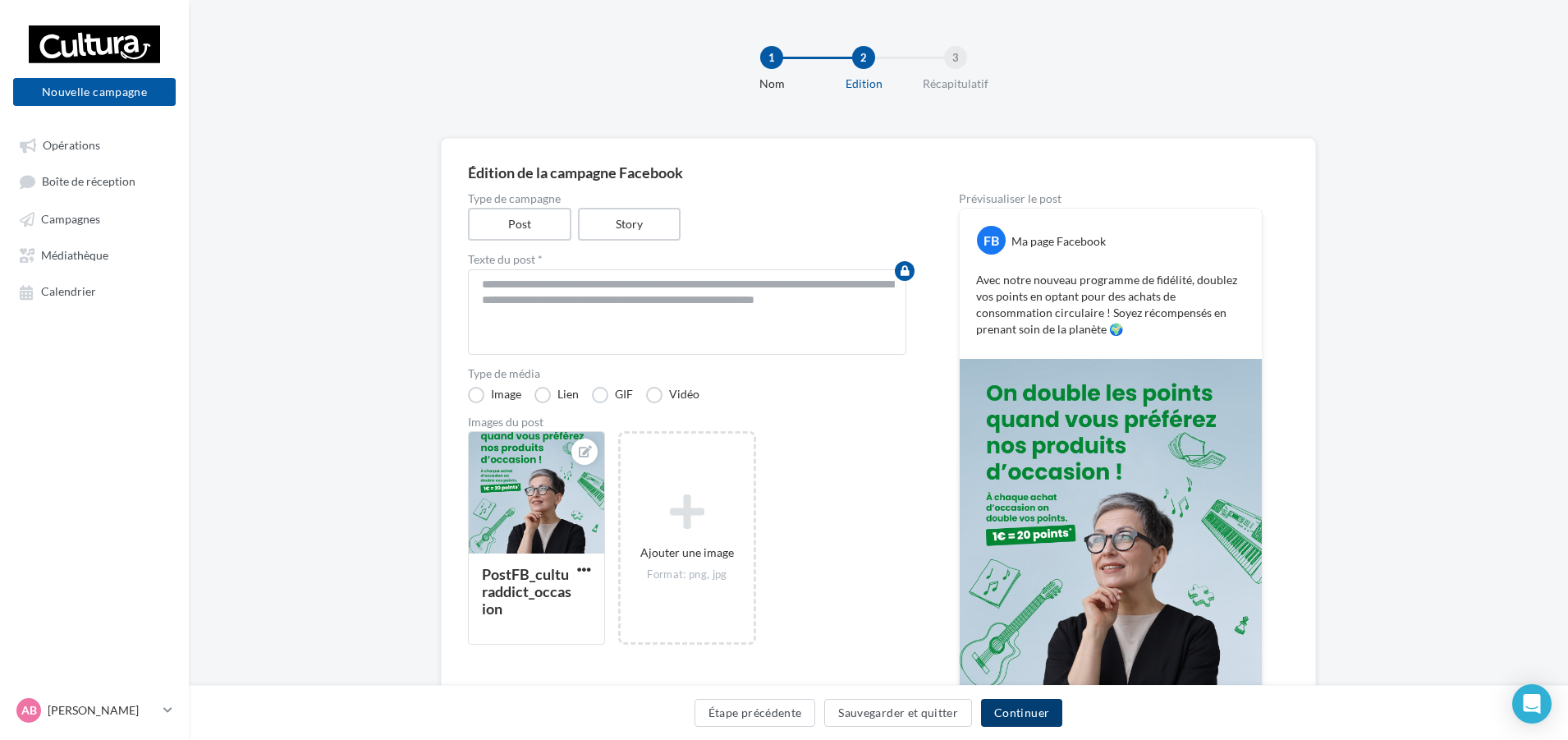
click at [1031, 719] on button "Continuer" at bounding box center [1022, 713] width 81 height 28
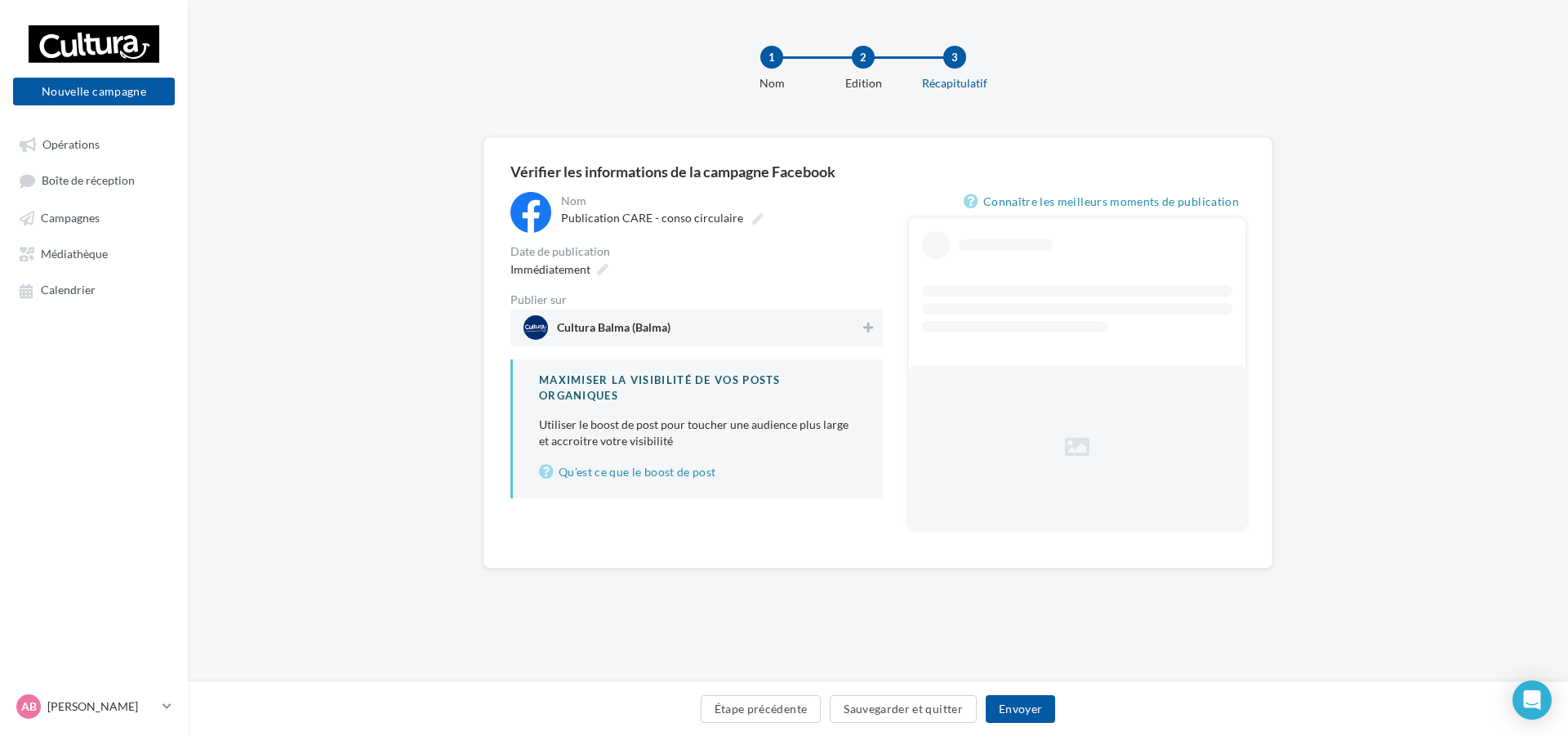
click at [703, 318] on span "Cultura Balma (Balma)" at bounding box center [691, 328] width 337 height 25
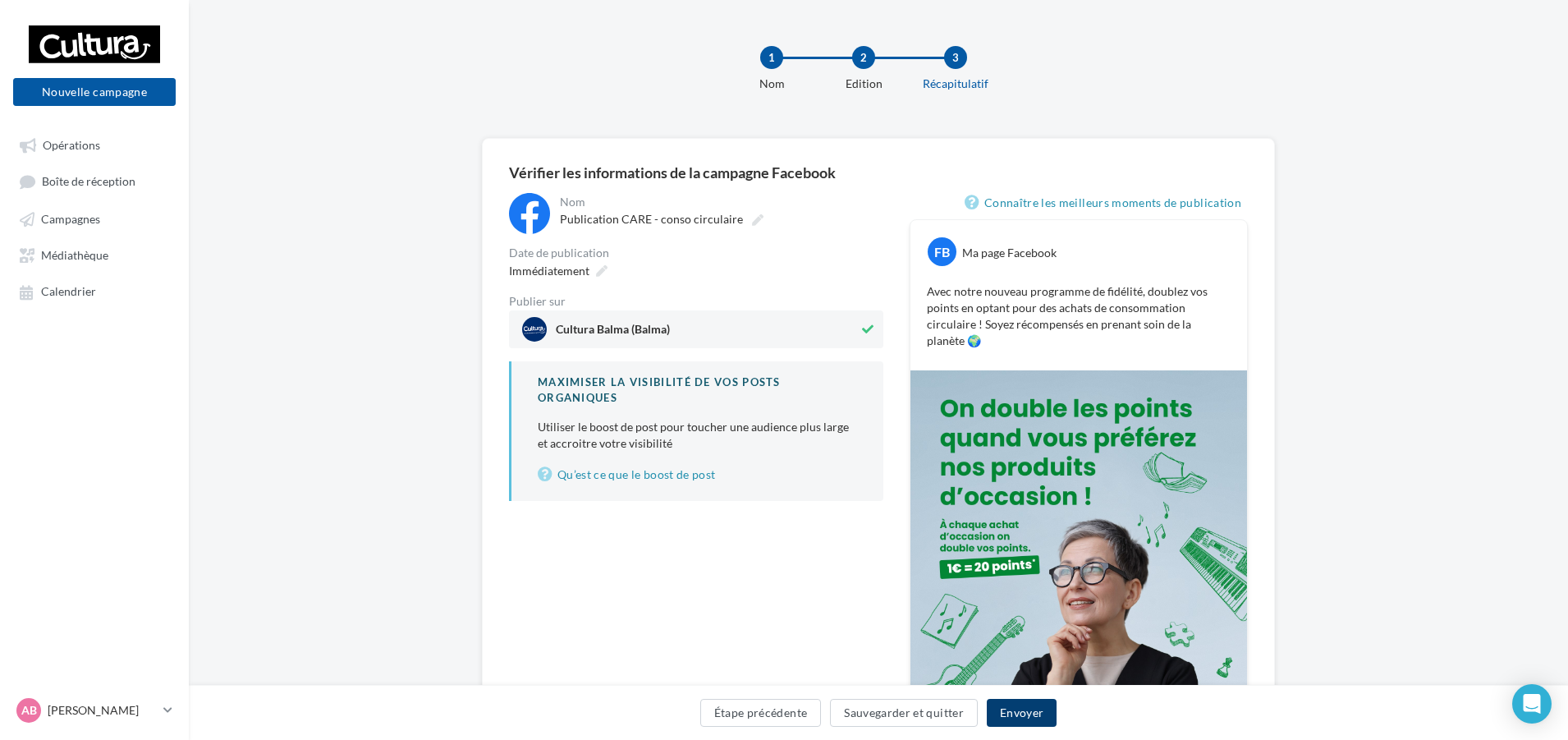
click at [1047, 707] on button "Envoyer" at bounding box center [1022, 713] width 70 height 28
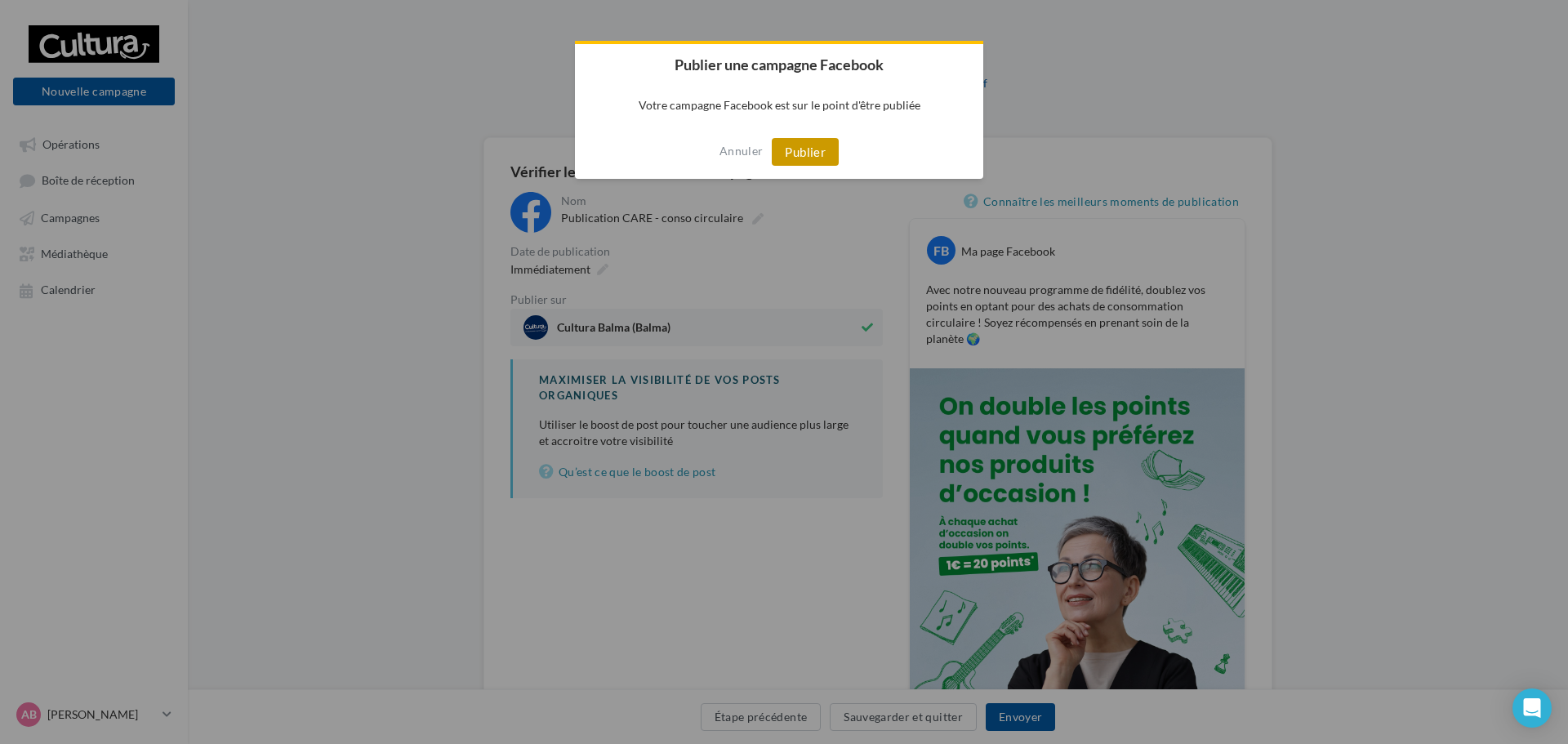
click at [816, 156] on button "Publier" at bounding box center [805, 152] width 67 height 28
